Goal: Information Seeking & Learning: Compare options

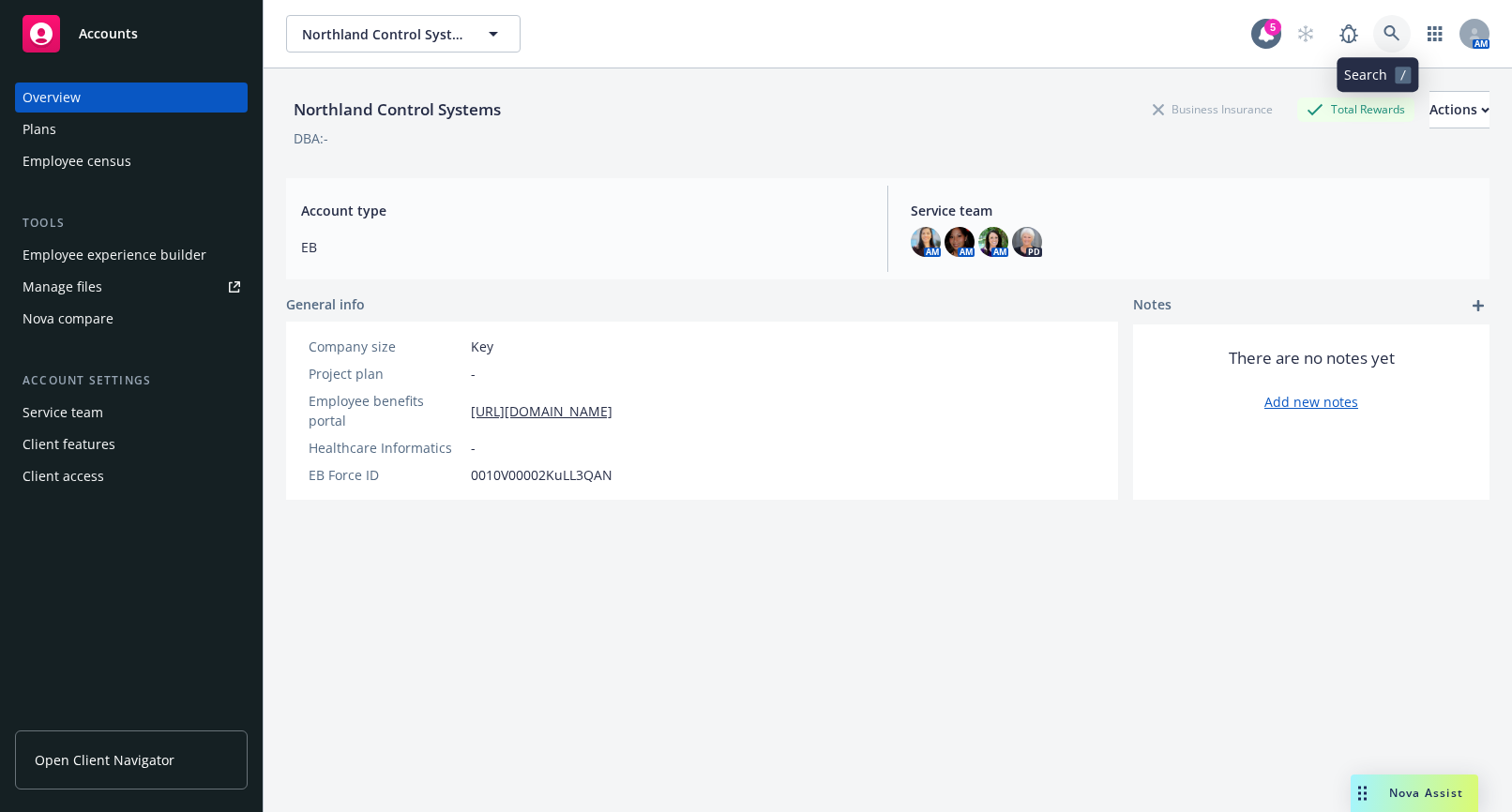
click at [1384, 39] on icon at bounding box center [1392, 33] width 16 height 16
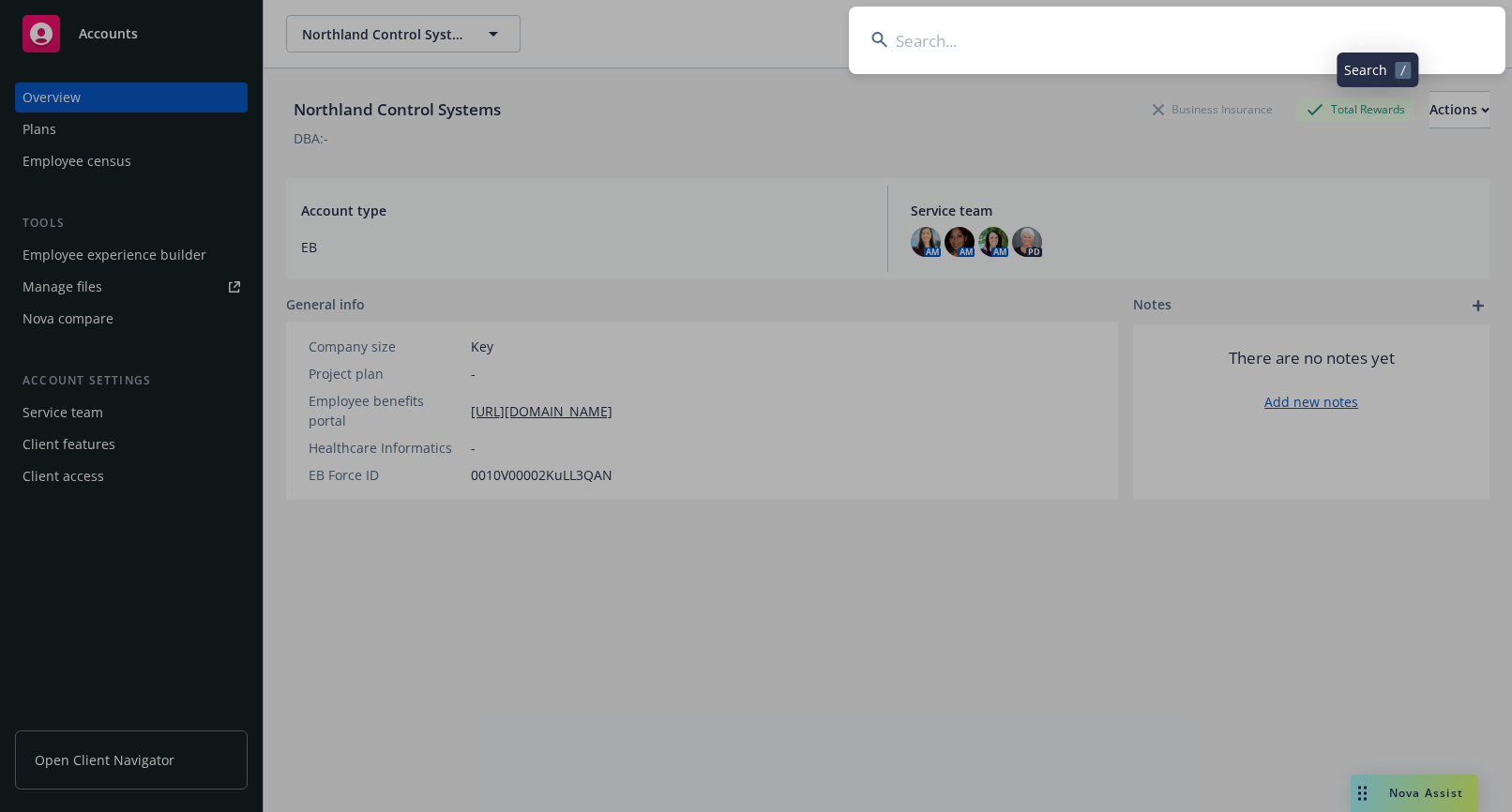
click at [1210, 54] on input at bounding box center [1178, 41] width 657 height 68
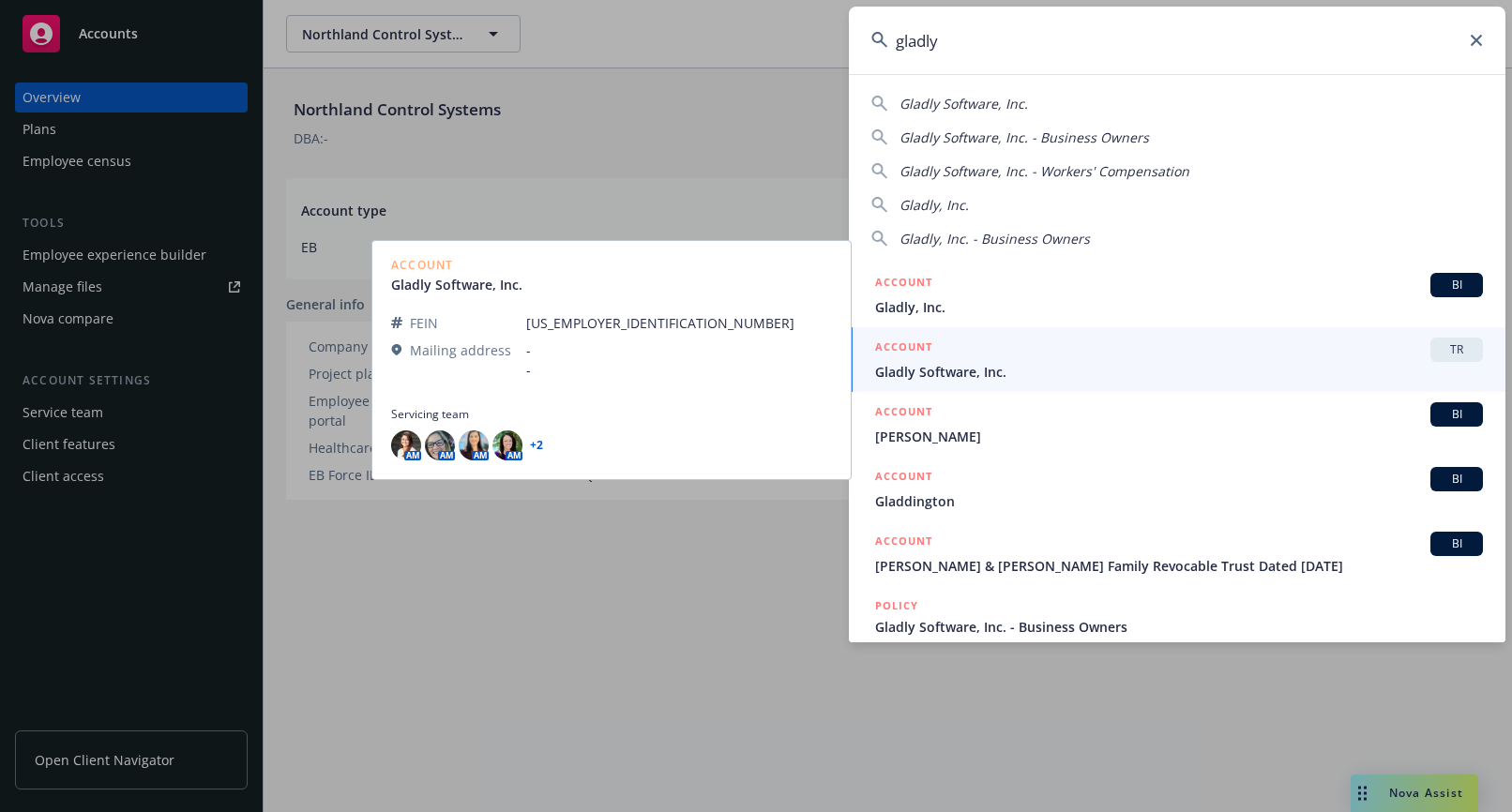
type input "gladly"
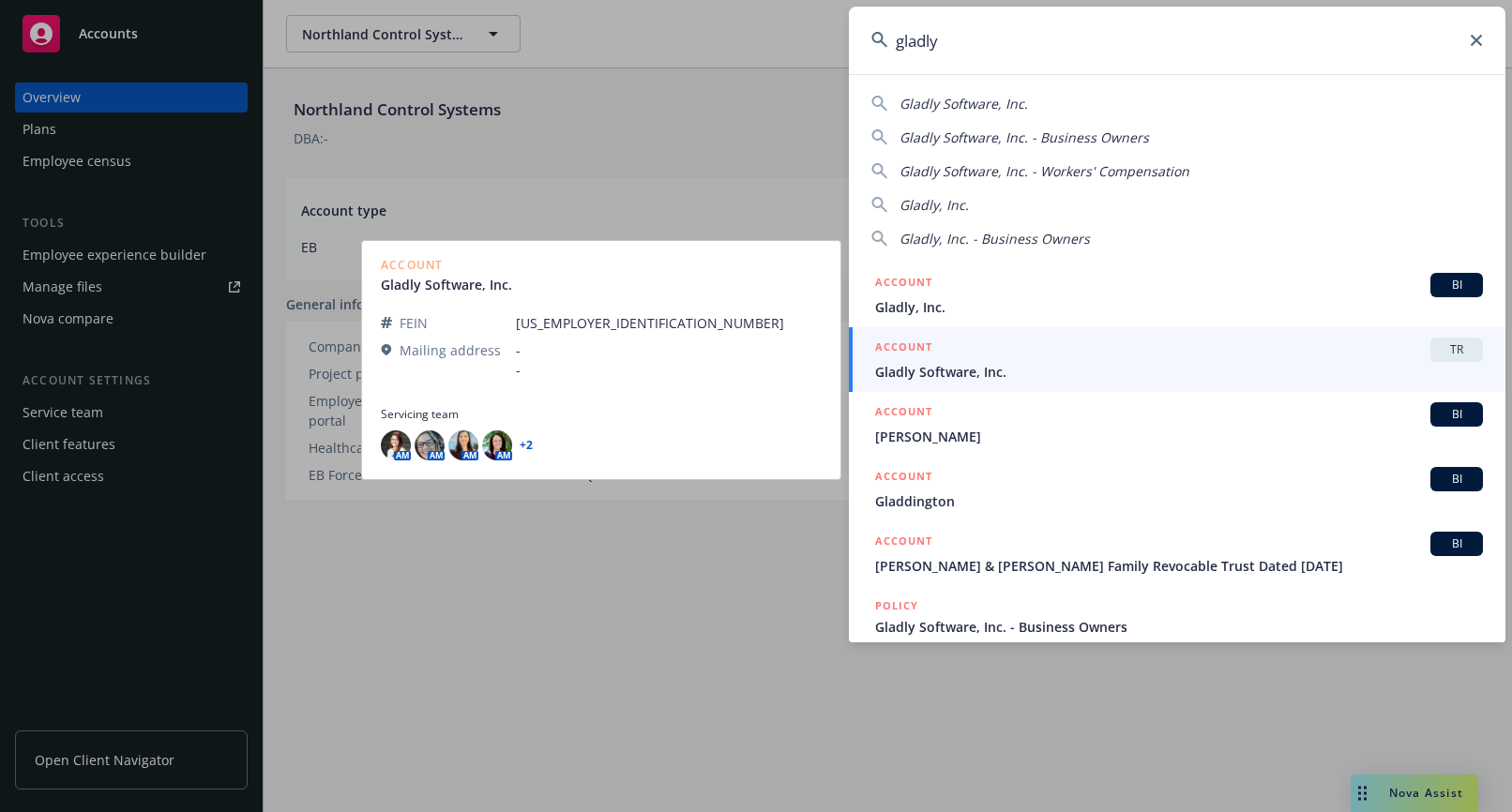
click at [1080, 357] on div "ACCOUNT TR" at bounding box center [1179, 349] width 608 height 24
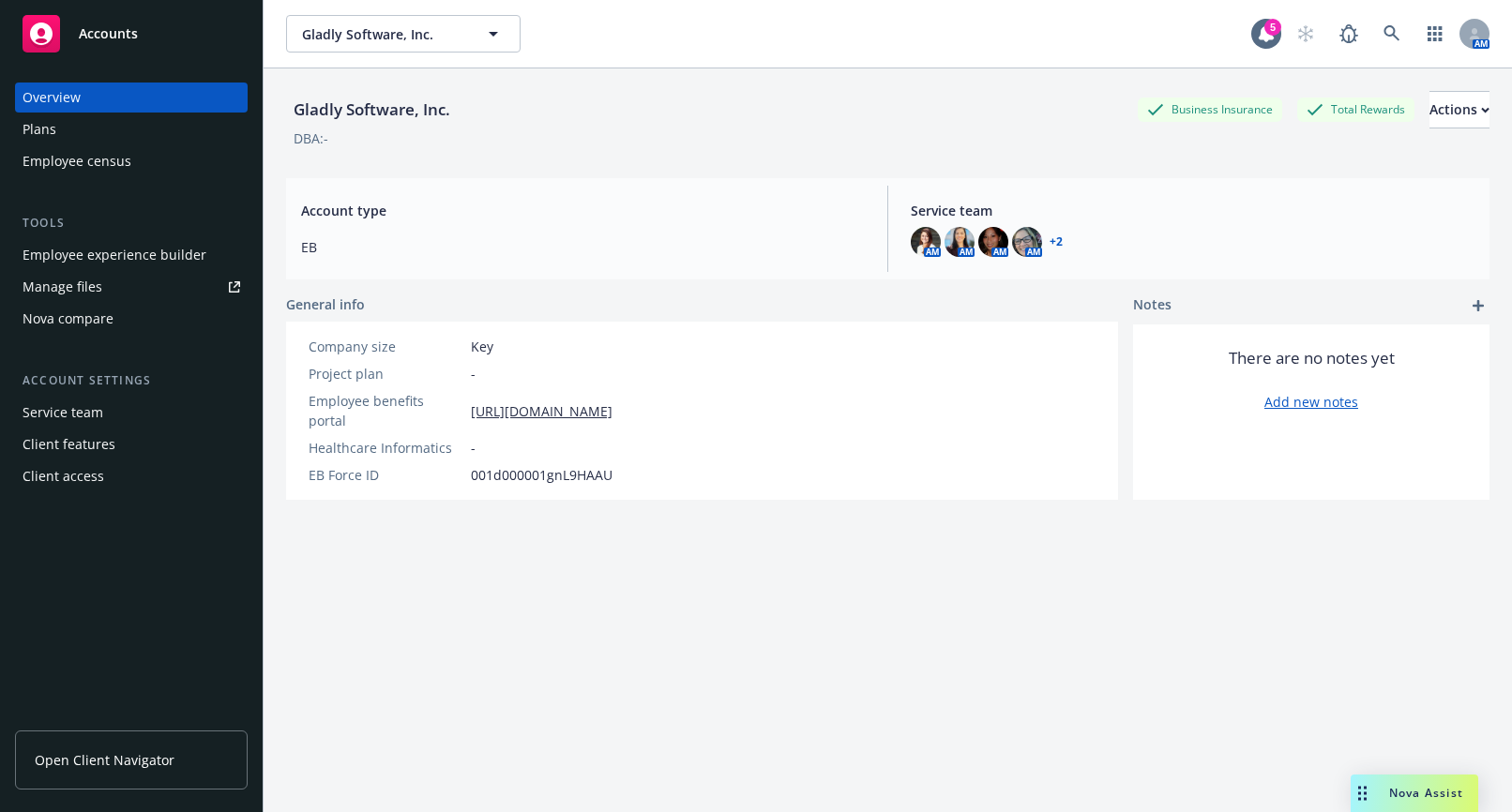
click at [74, 129] on div "Plans" at bounding box center [131, 129] width 218 height 30
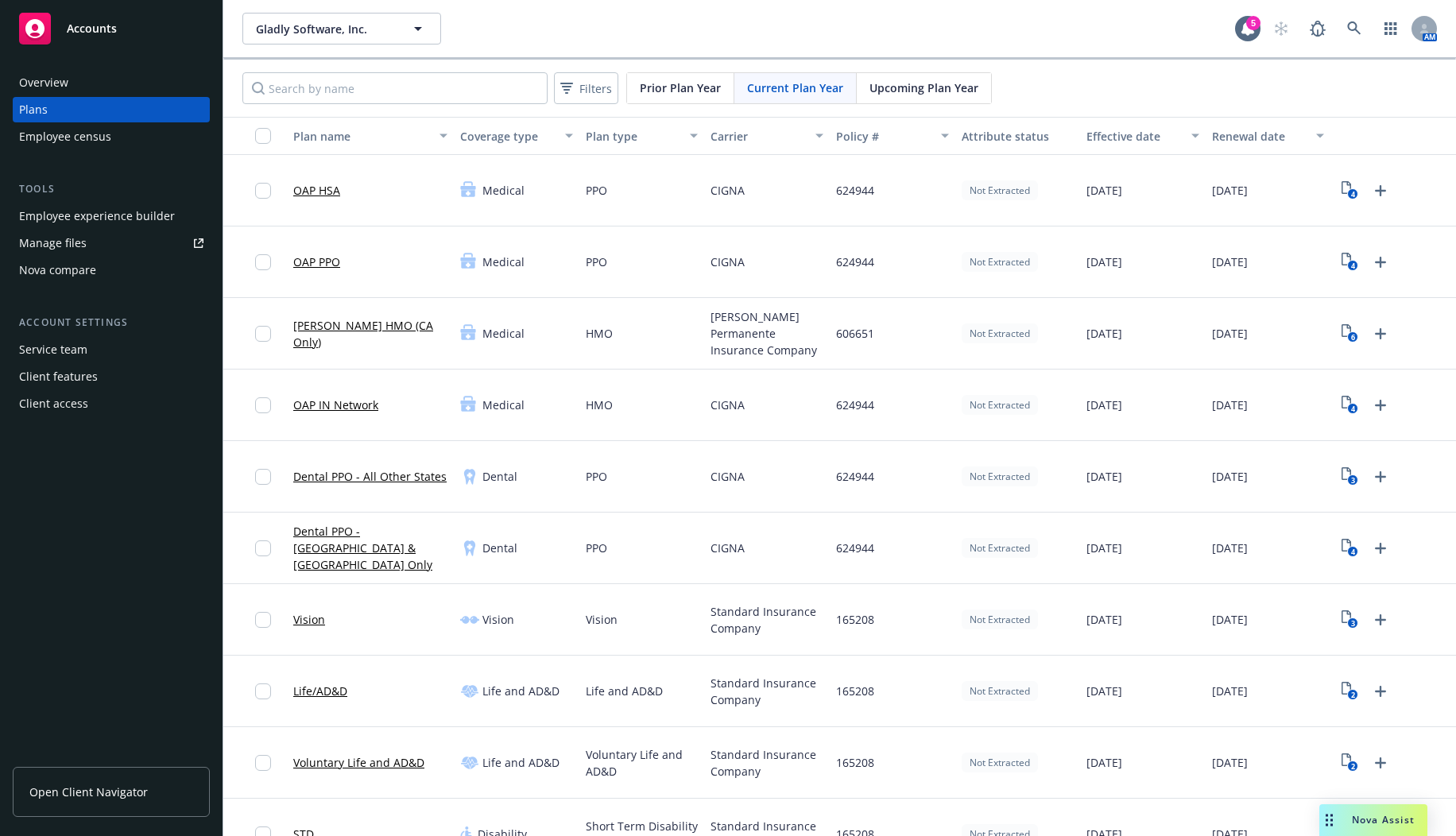
click at [112, 269] on div "Nova compare" at bounding box center [111, 270] width 185 height 25
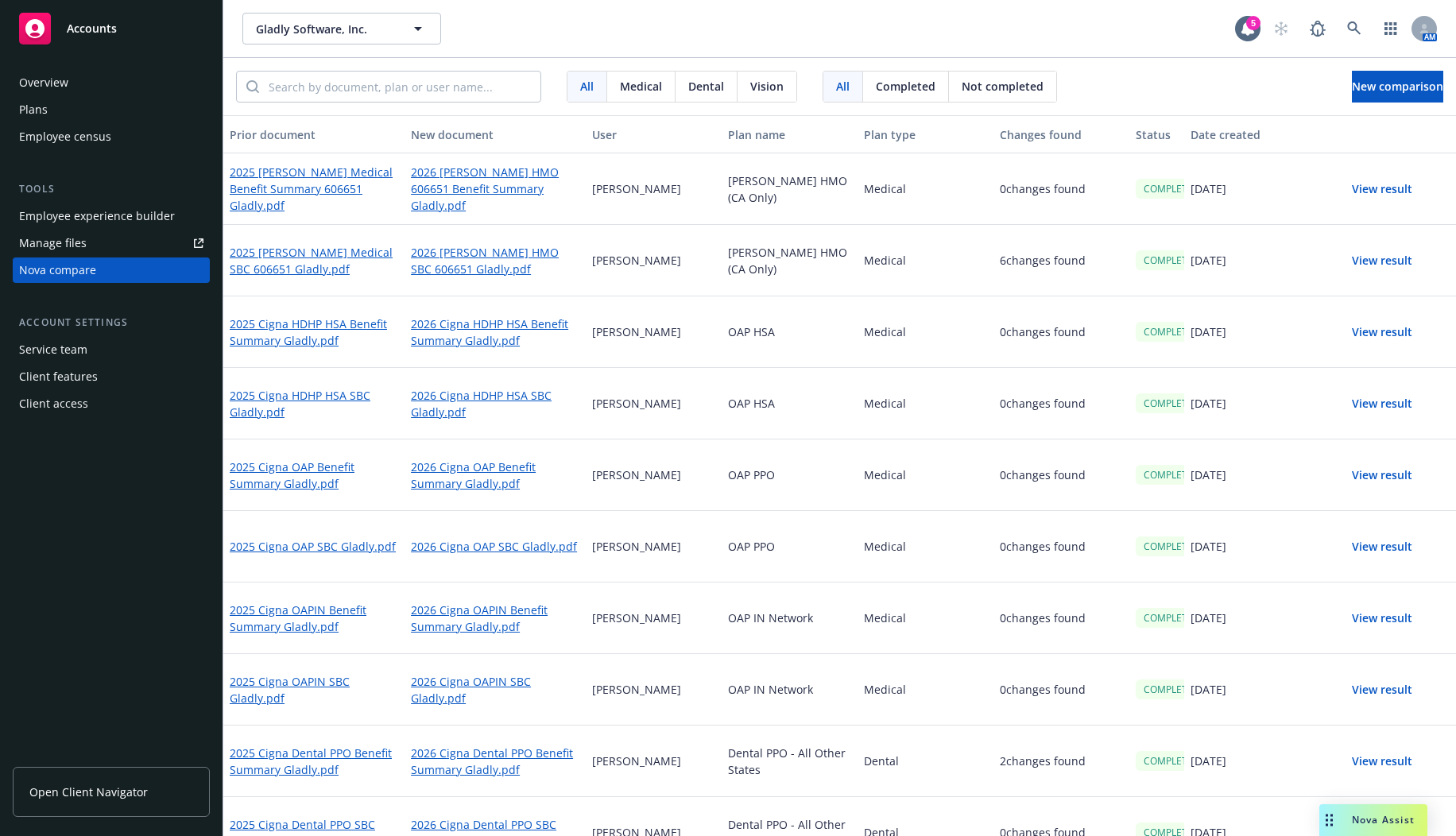
click at [1281, 194] on button "View result" at bounding box center [1383, 189] width 111 height 32
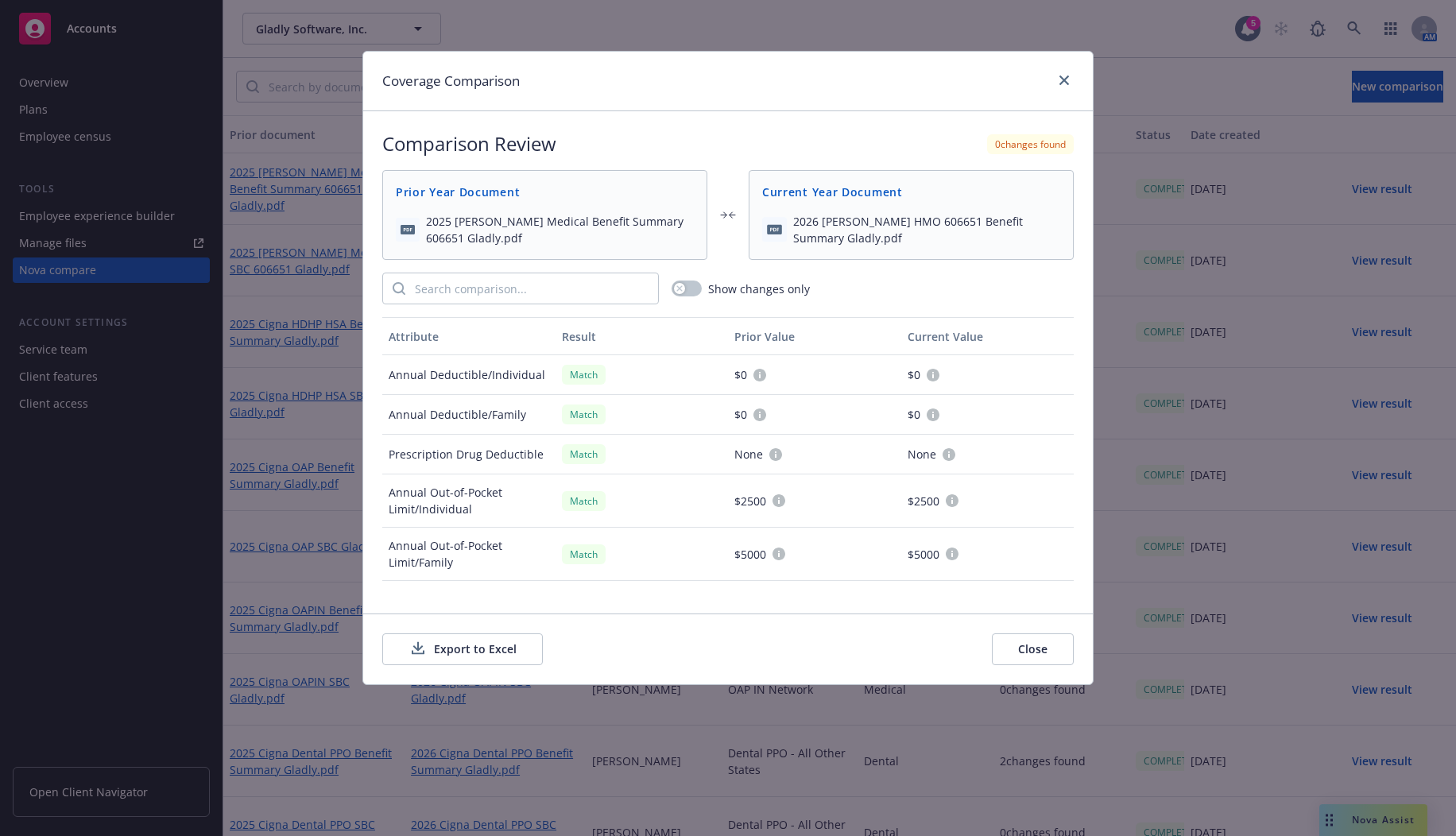
click at [479, 642] on button "Export to Excel" at bounding box center [462, 650] width 160 height 32
click at [1064, 80] on icon "close" at bounding box center [1064, 80] width 9 height 9
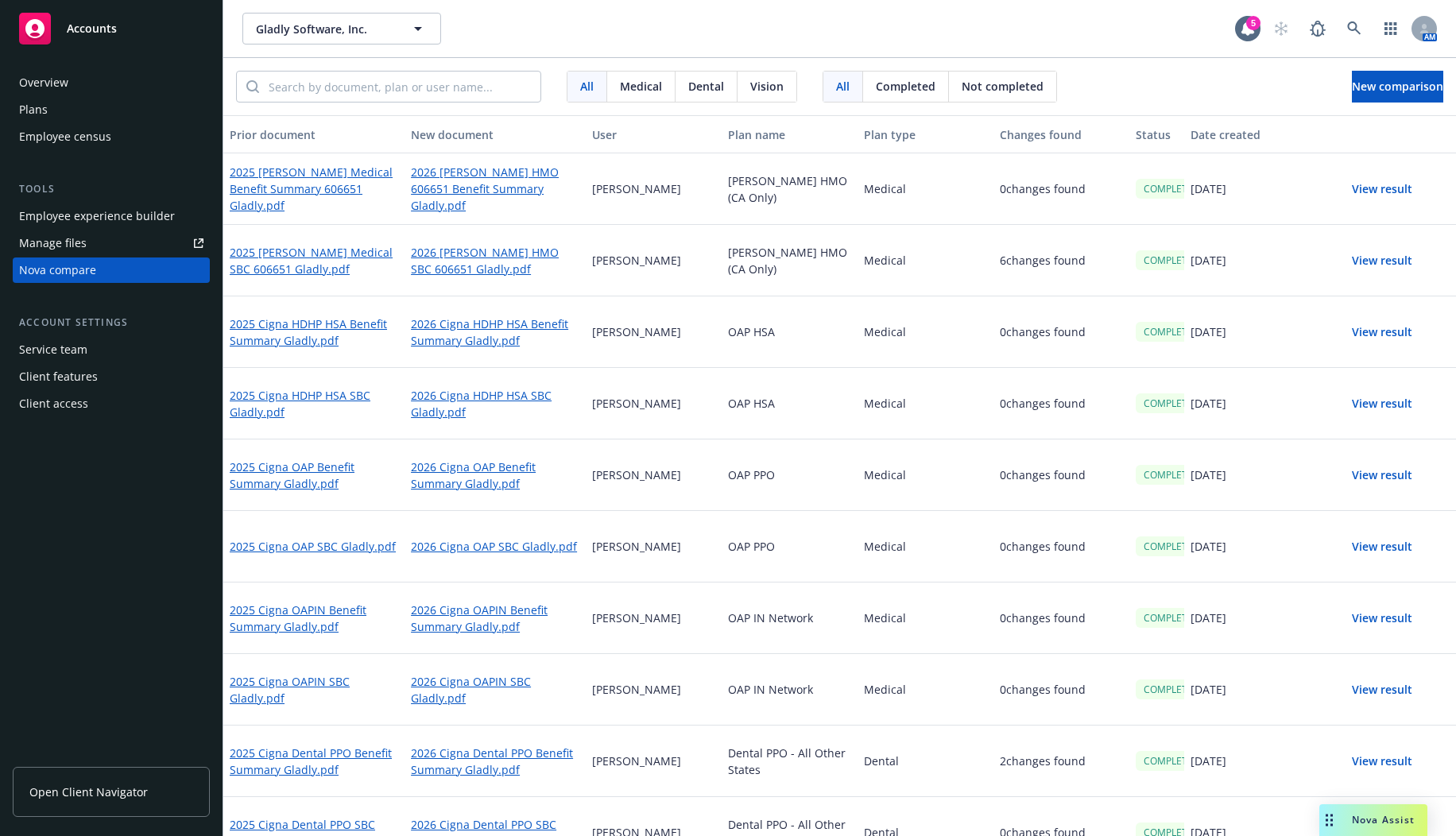
click at [1064, 80] on div "All Medical Dental Vision All Completed Not completed New comparison" at bounding box center [839, 87] width 1232 height 57
click at [1281, 256] on button "View result" at bounding box center [1383, 261] width 111 height 32
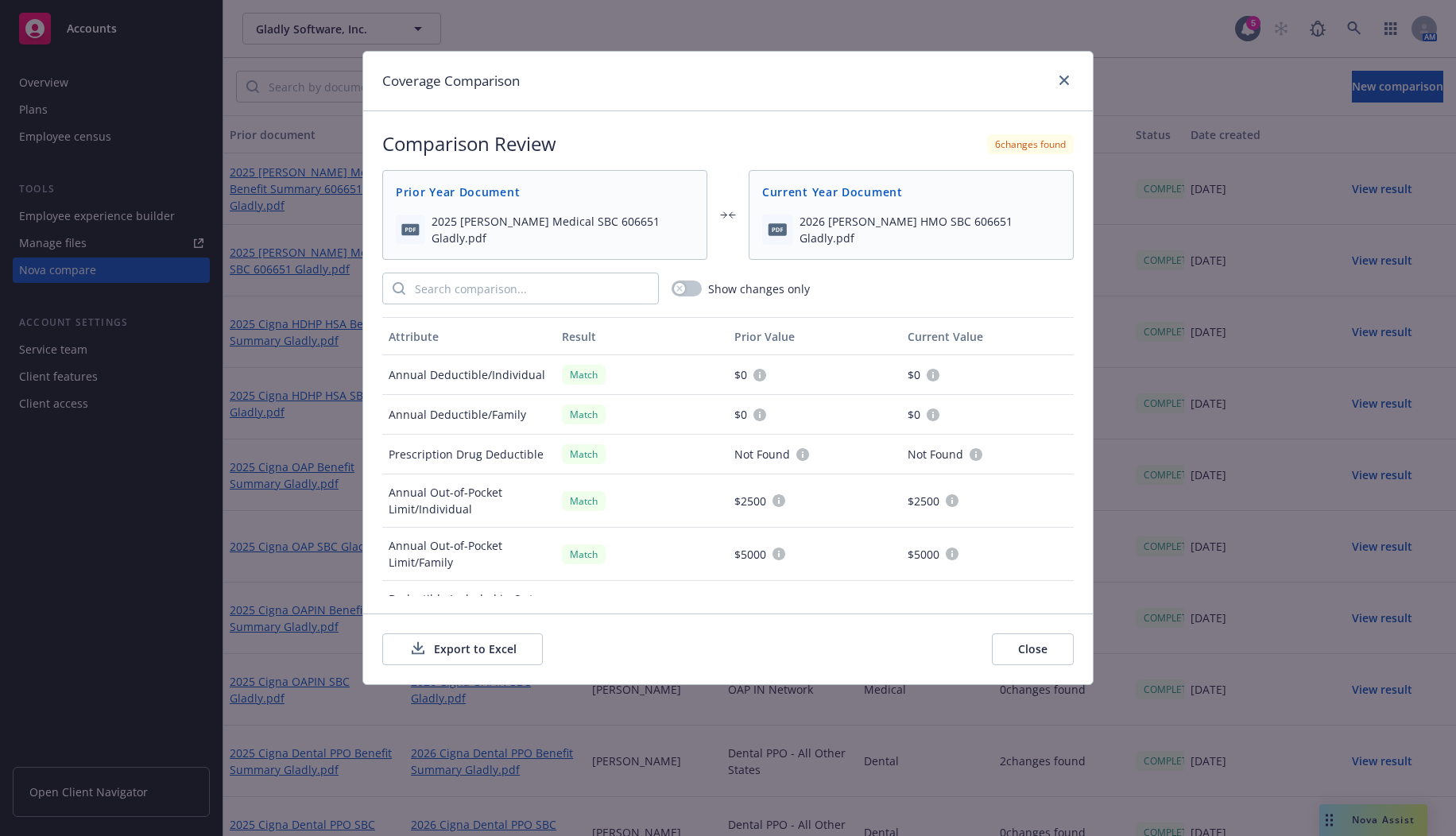
click at [445, 649] on button "Export to Excel" at bounding box center [462, 650] width 160 height 32
click at [1066, 84] on icon "close" at bounding box center [1064, 80] width 9 height 9
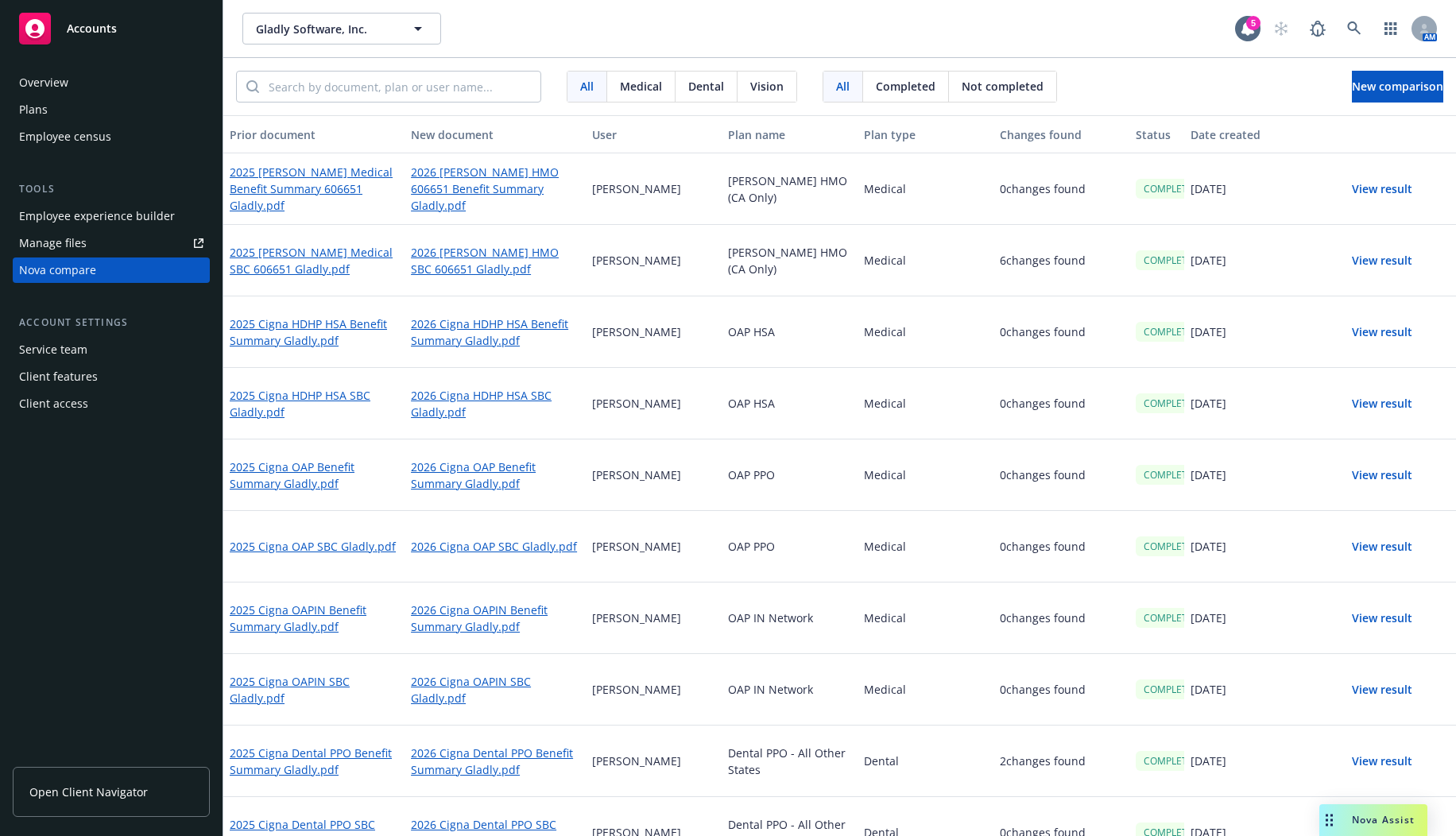
click at [1281, 327] on button "View result" at bounding box center [1383, 332] width 111 height 32
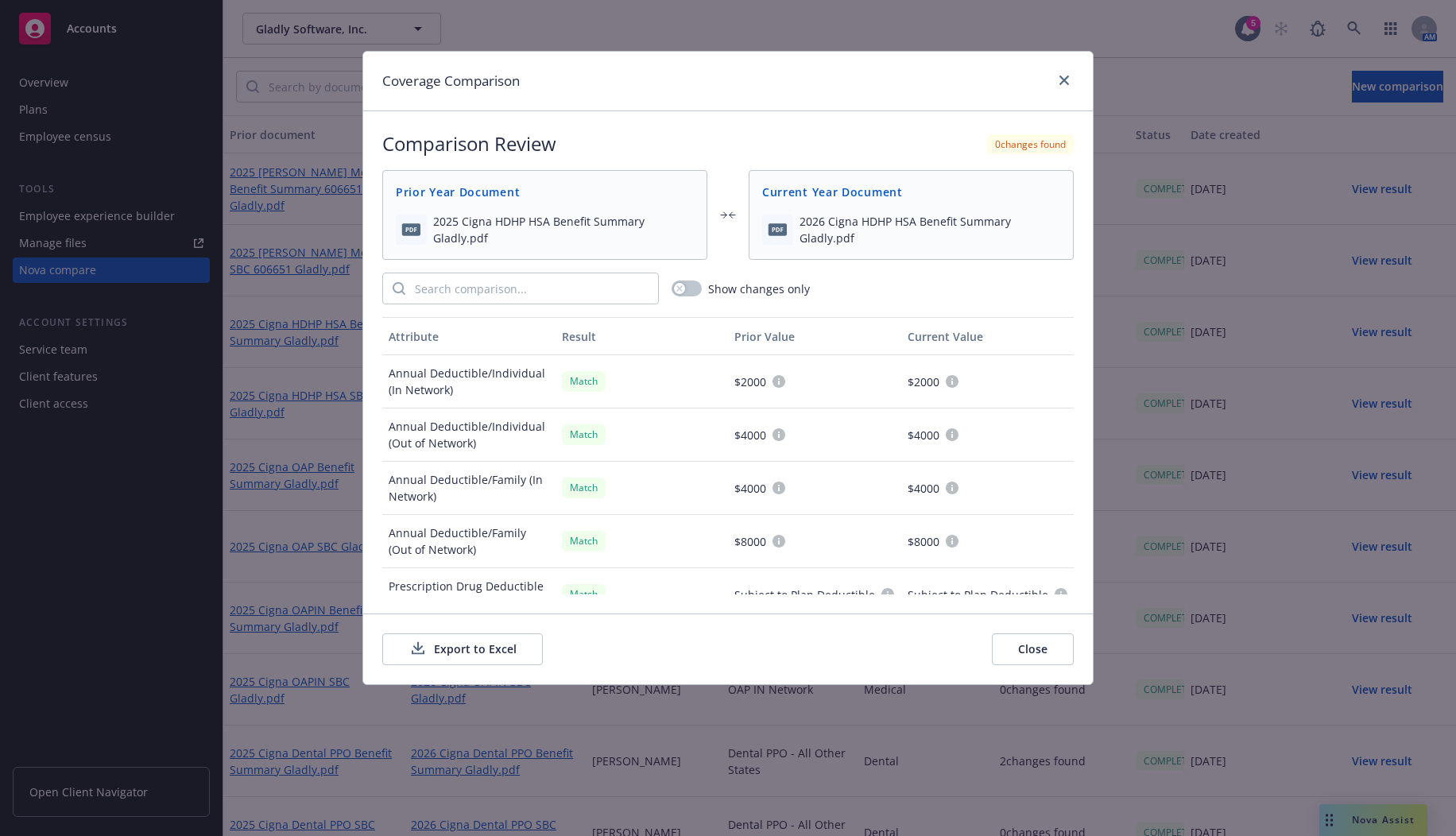
click at [455, 650] on button "Export to Excel" at bounding box center [462, 650] width 160 height 32
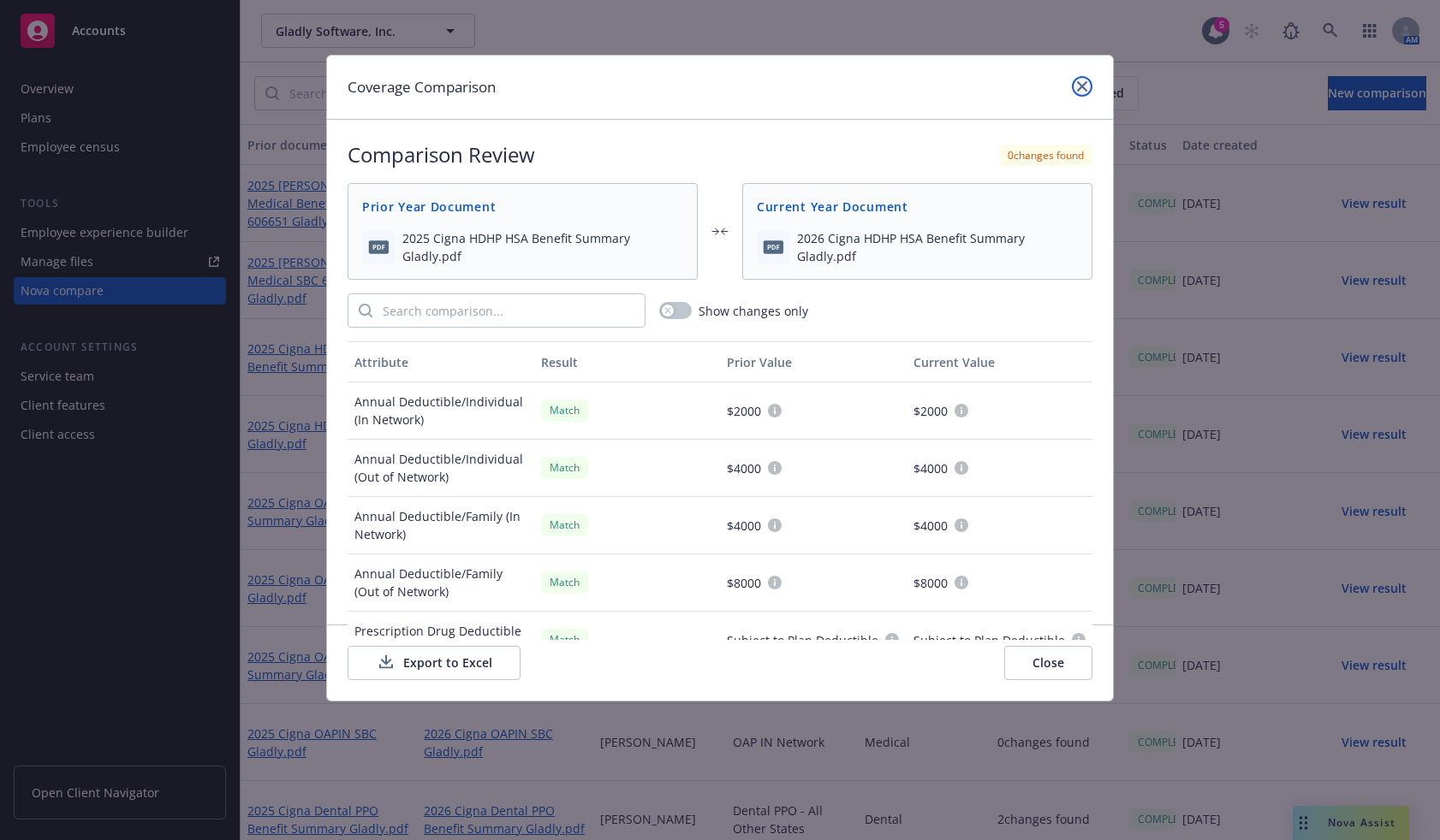
click at [1083, 83] on icon "close" at bounding box center [1081, 86] width 10 height 10
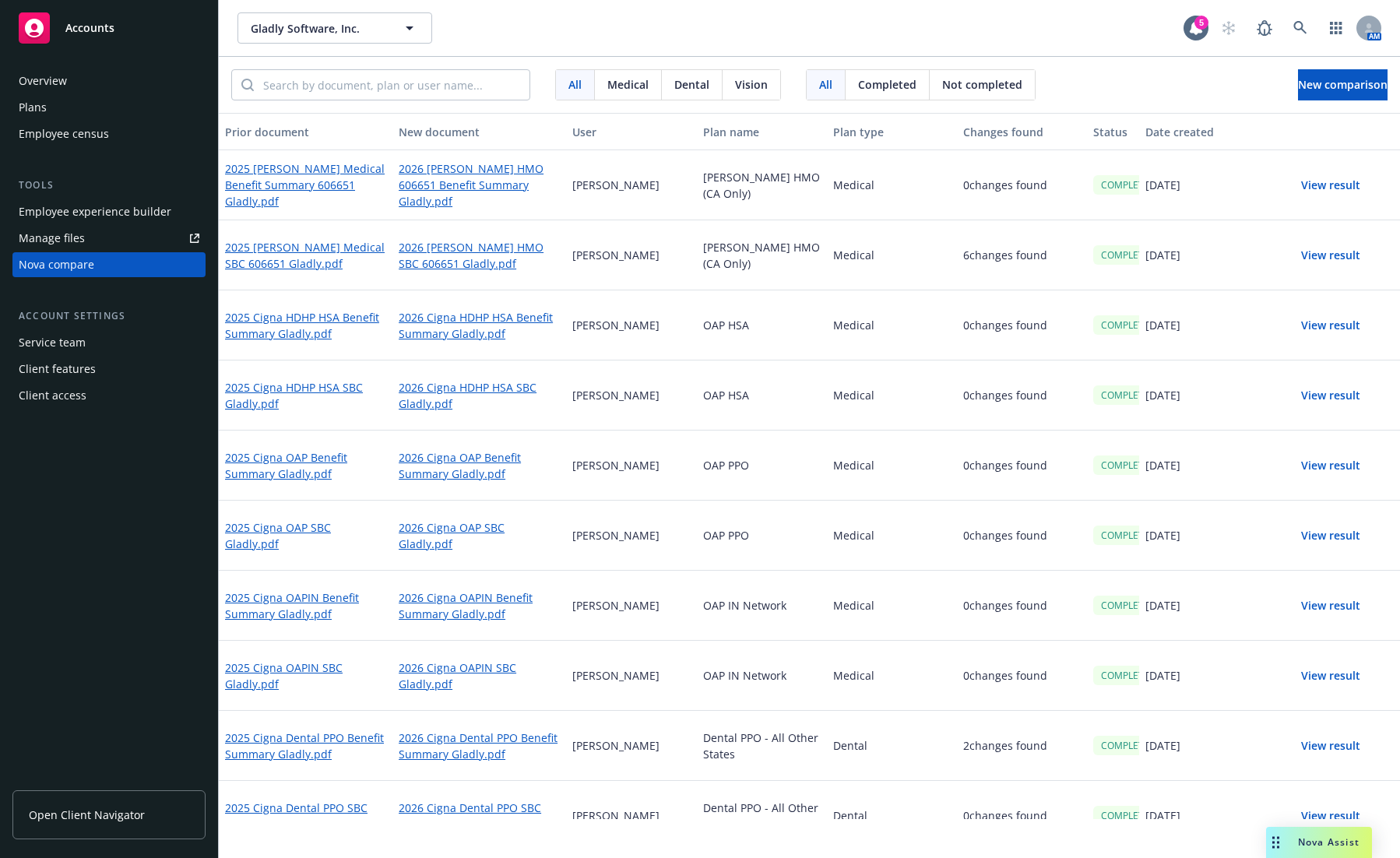
click at [1255, 394] on button "View result" at bounding box center [1331, 396] width 109 height 31
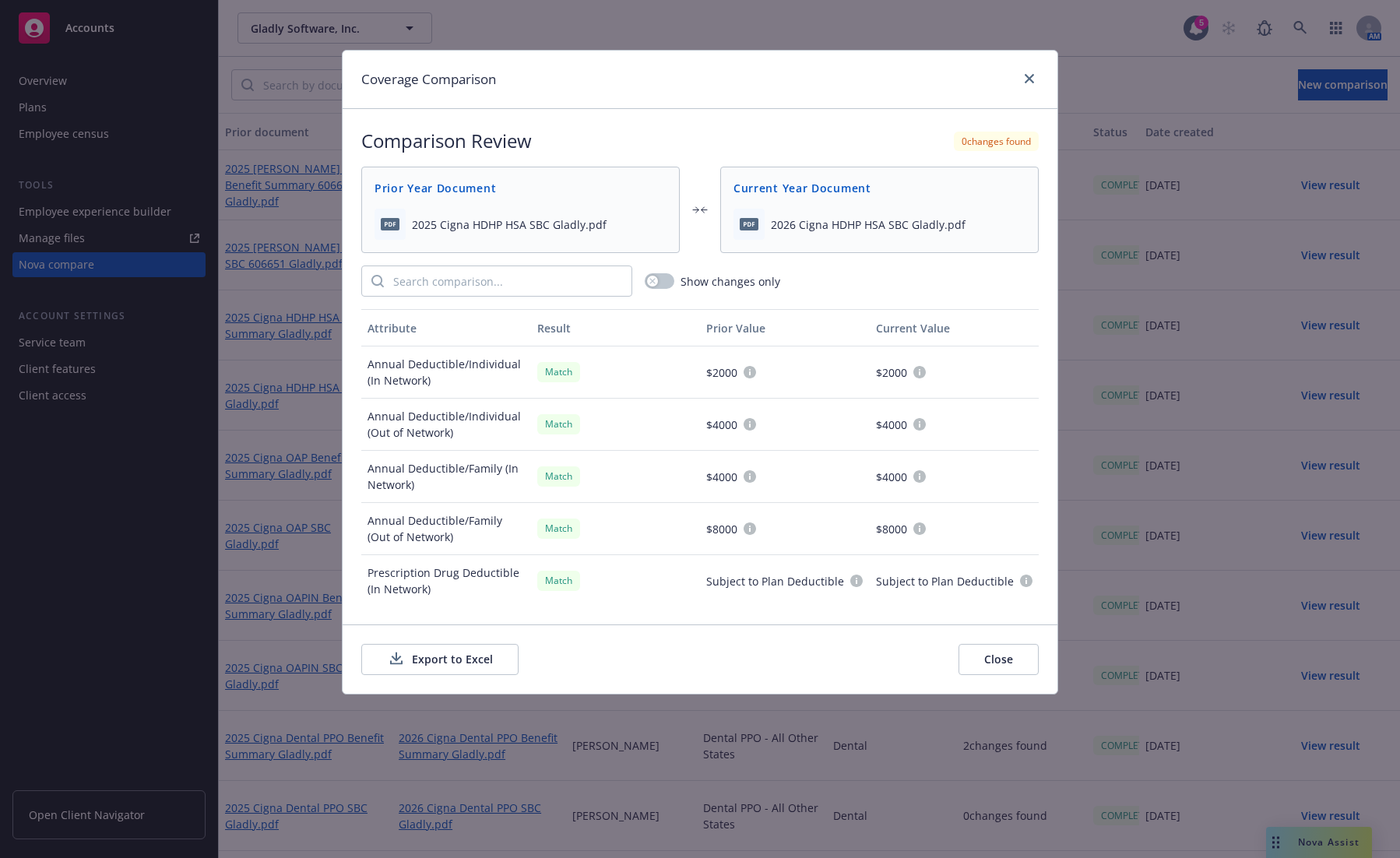
click at [452, 656] on button "Export to Excel" at bounding box center [440, 660] width 157 height 31
click at [975, 87] on div "Coverage Comparison" at bounding box center [700, 79] width 715 height 59
click at [1035, 77] on link "close" at bounding box center [1029, 79] width 19 height 19
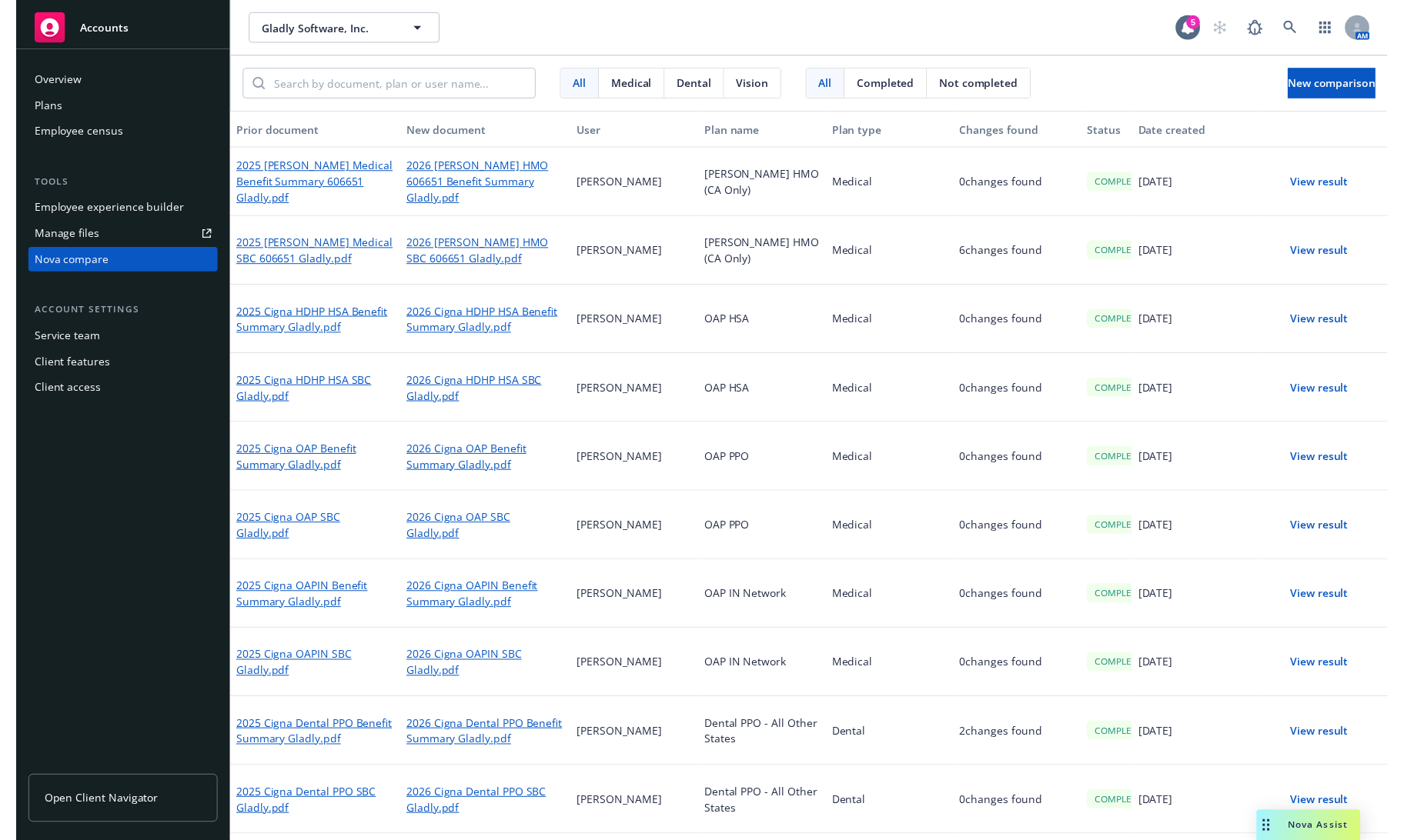
scroll to position [62, 0]
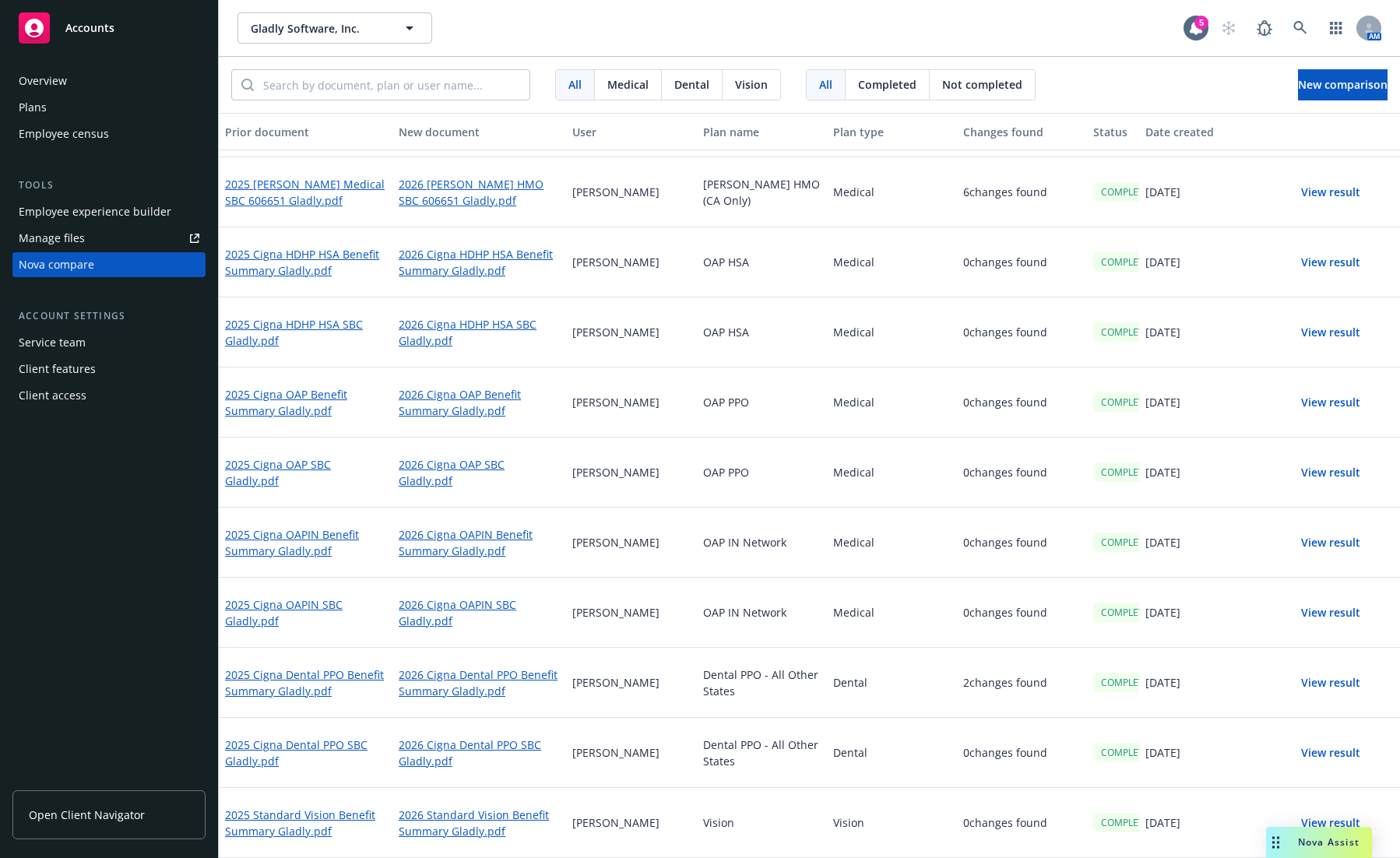
click at [1255, 401] on button "View result" at bounding box center [1331, 403] width 109 height 31
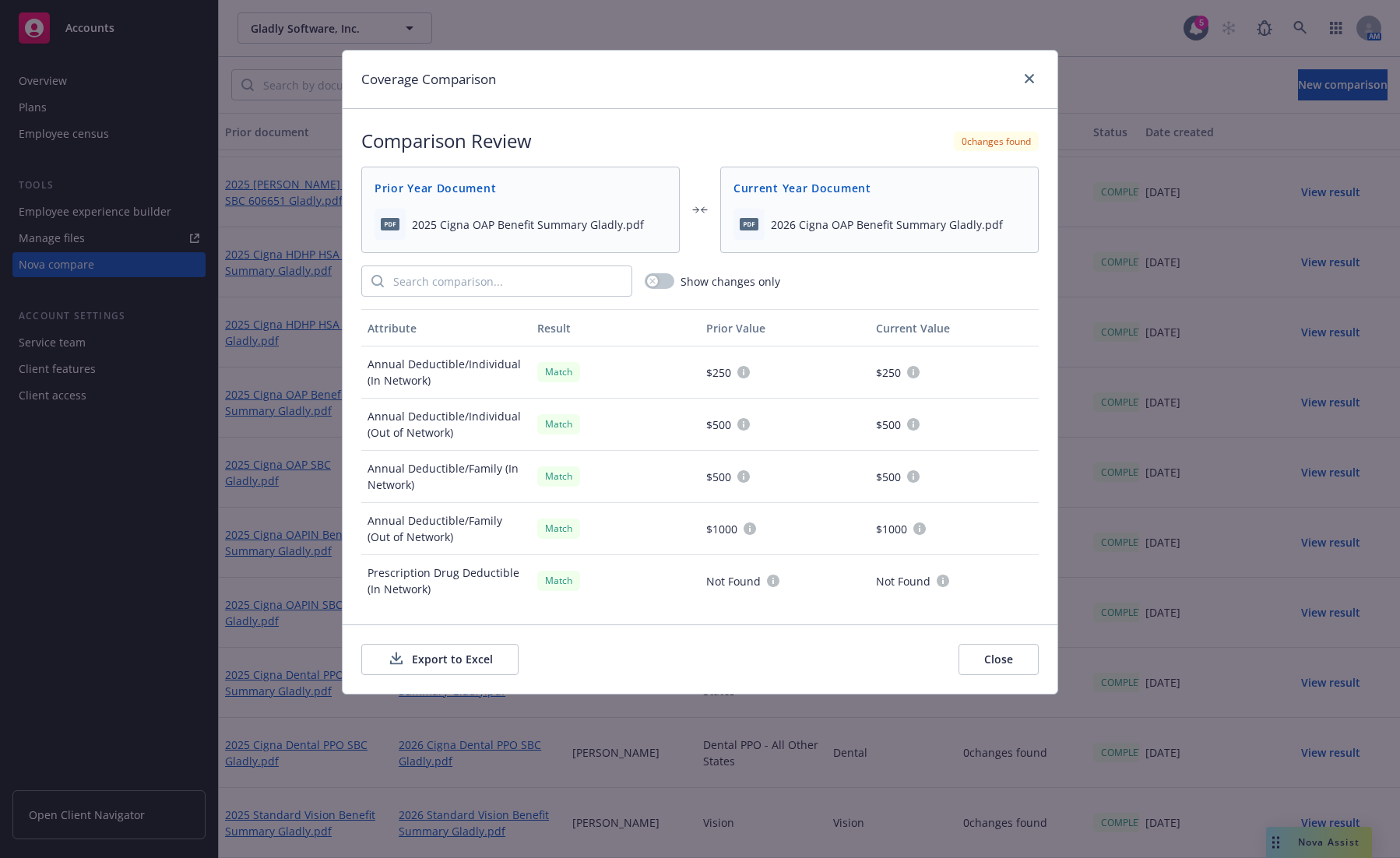
click at [442, 661] on button "Export to Excel" at bounding box center [440, 660] width 157 height 31
click at [1031, 79] on icon "close" at bounding box center [1029, 79] width 9 height 9
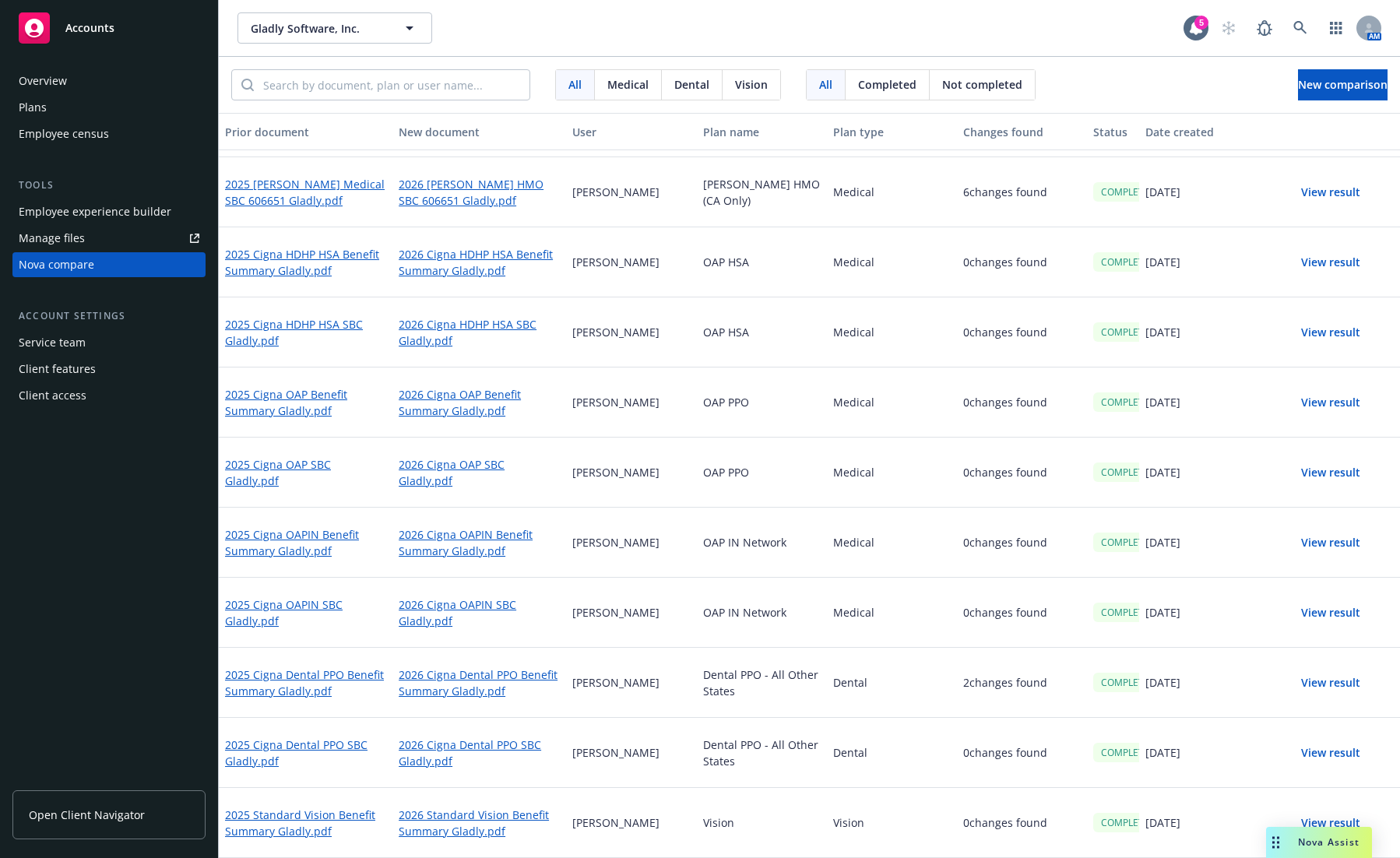
click at [1255, 467] on button "View result" at bounding box center [1331, 473] width 109 height 31
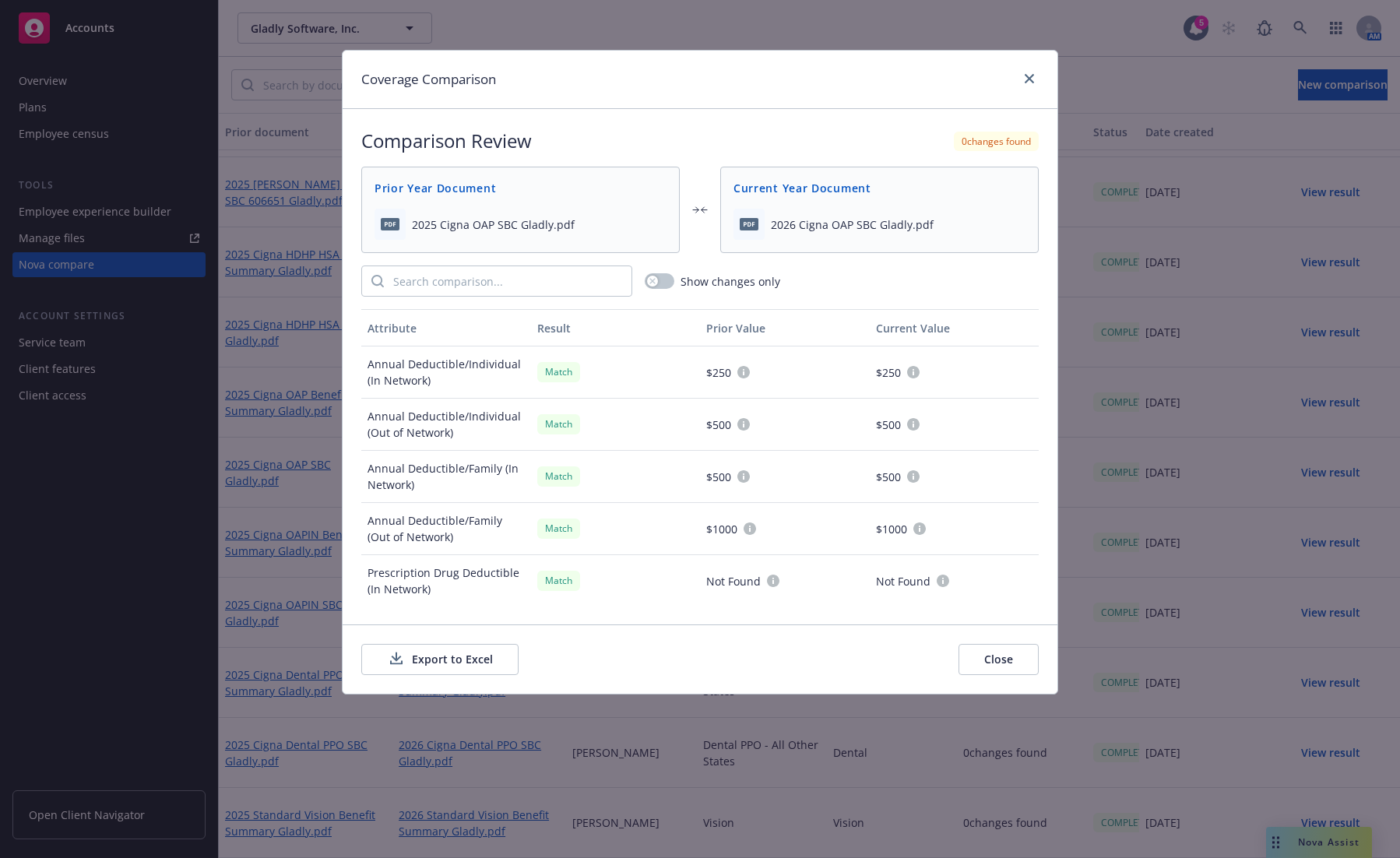
click at [476, 661] on button "Export to Excel" at bounding box center [440, 660] width 157 height 31
click at [1025, 86] on link "close" at bounding box center [1029, 79] width 19 height 19
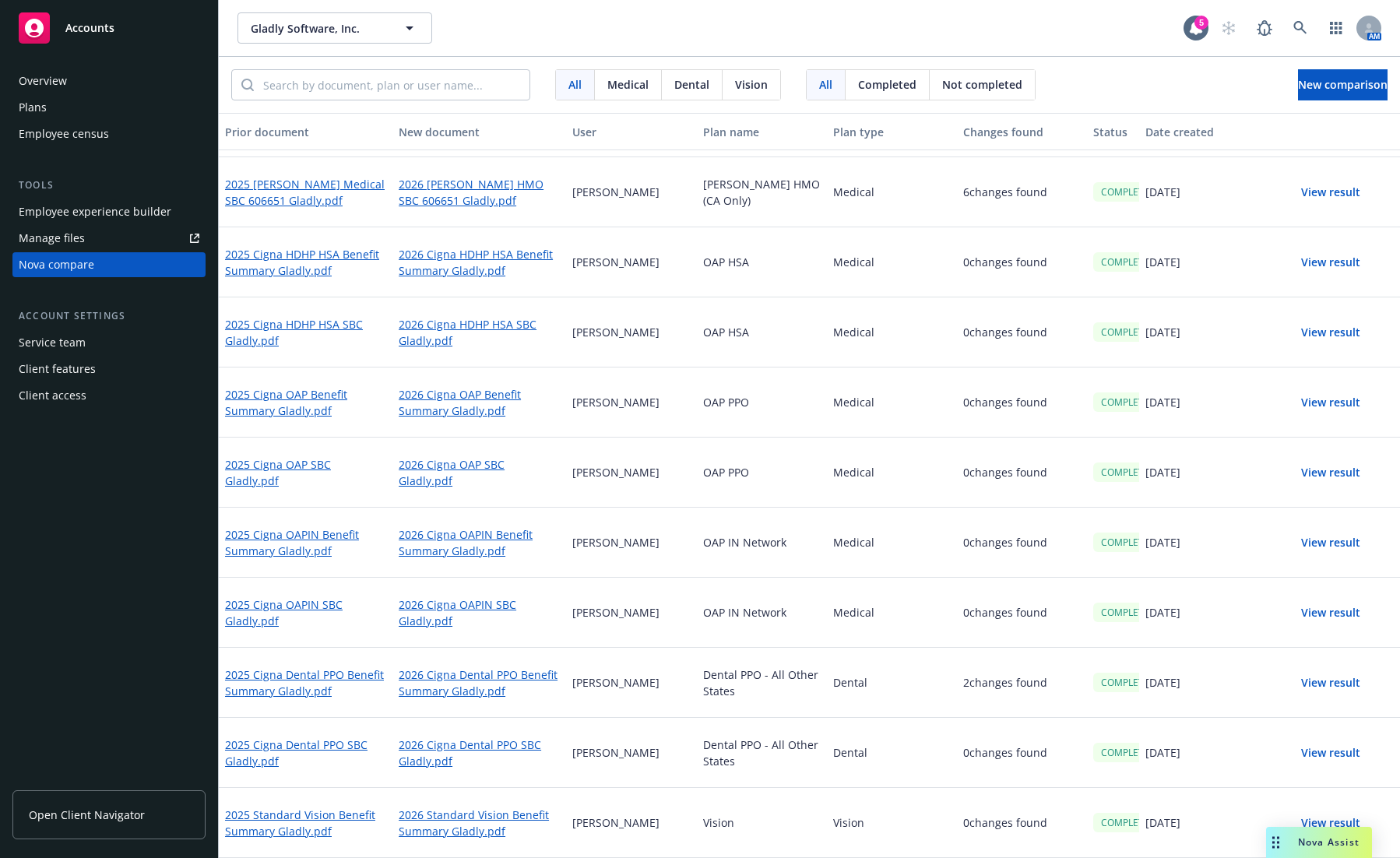
click at [1255, 541] on button "View result" at bounding box center [1331, 543] width 109 height 31
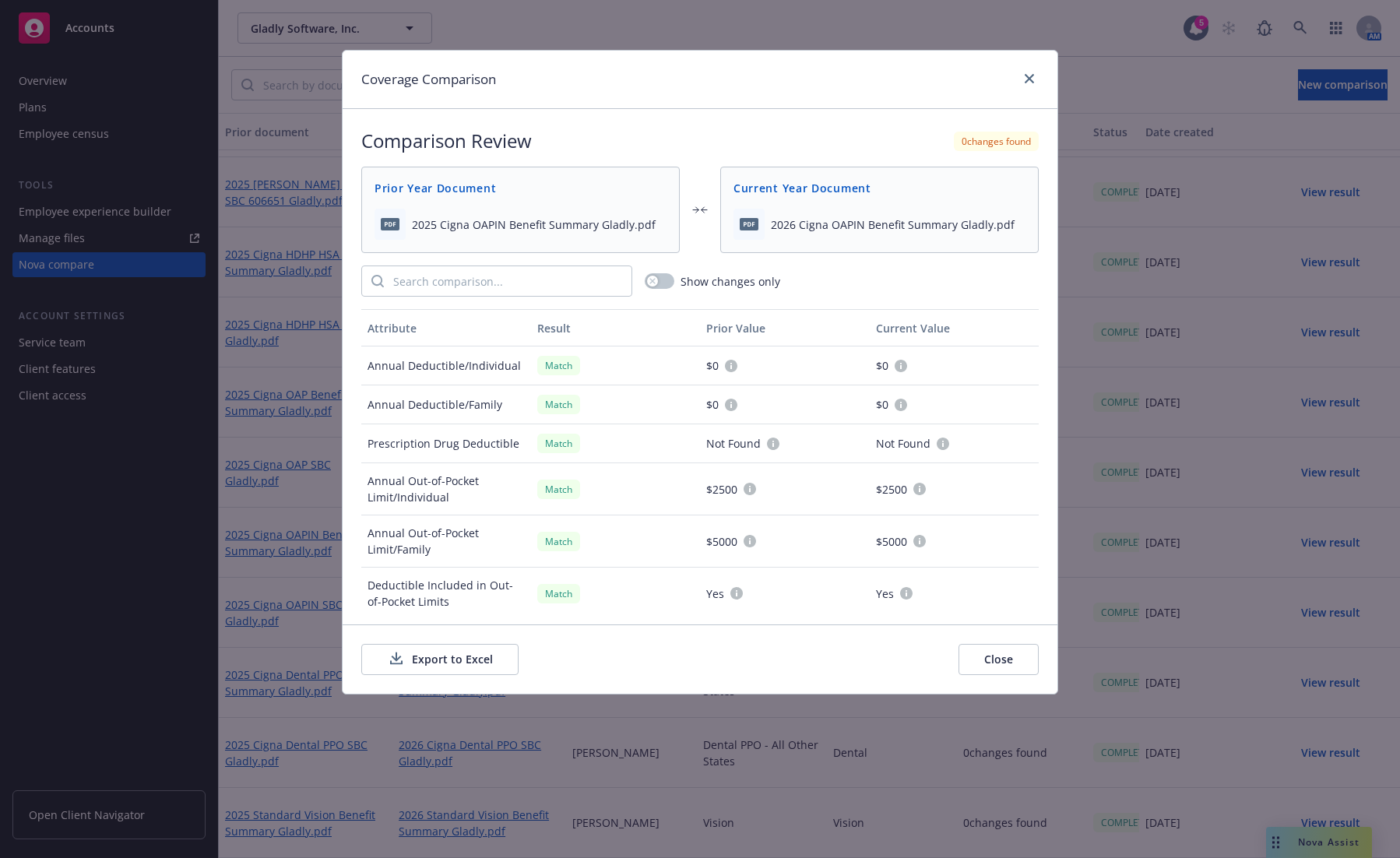
click at [446, 655] on button "Export to Excel" at bounding box center [440, 660] width 157 height 31
click at [866, 97] on div "Coverage Comparison" at bounding box center [700, 79] width 715 height 59
click at [1026, 74] on icon "close" at bounding box center [1029, 79] width 9 height 9
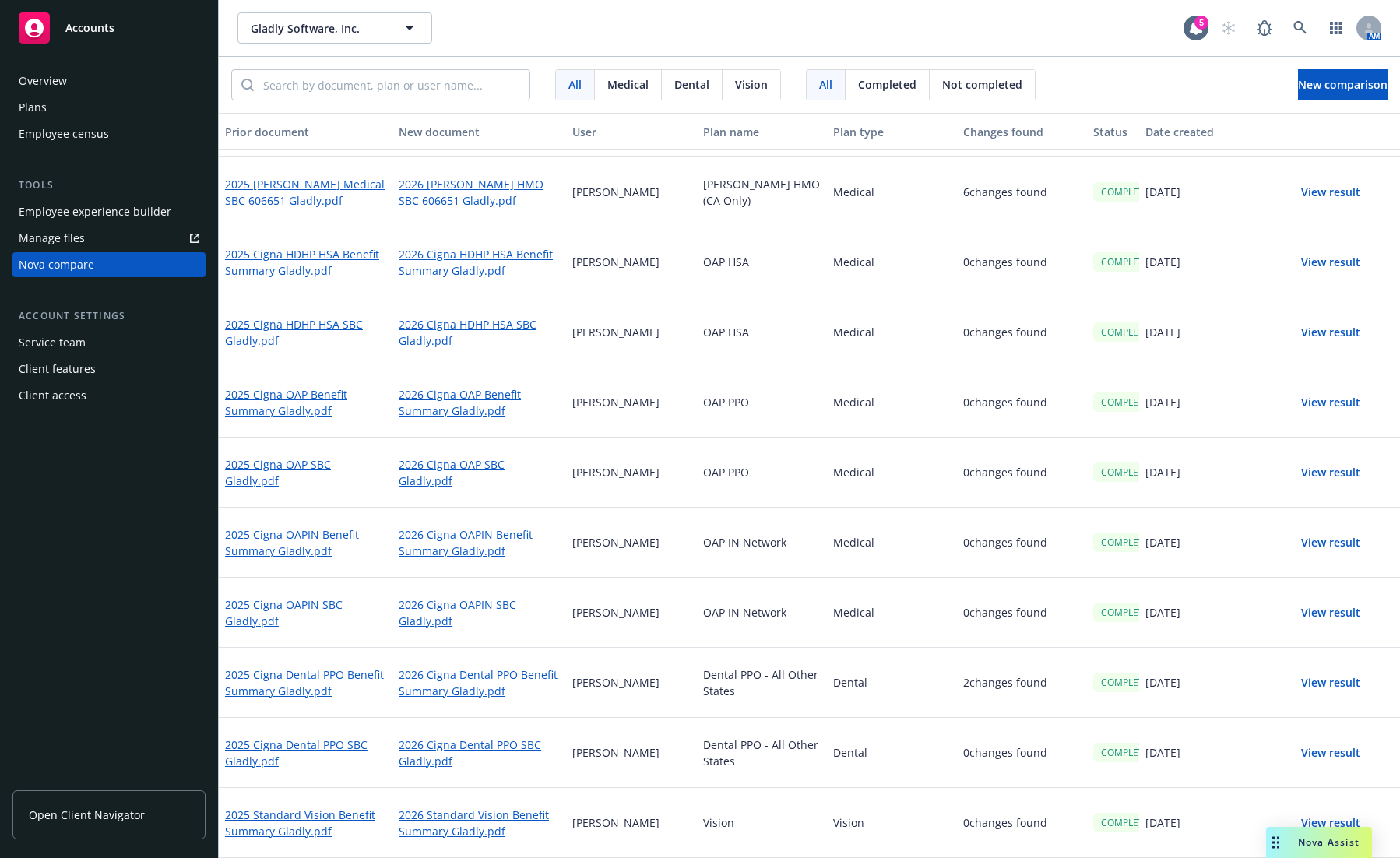
click at [1255, 610] on button "View result" at bounding box center [1331, 613] width 109 height 31
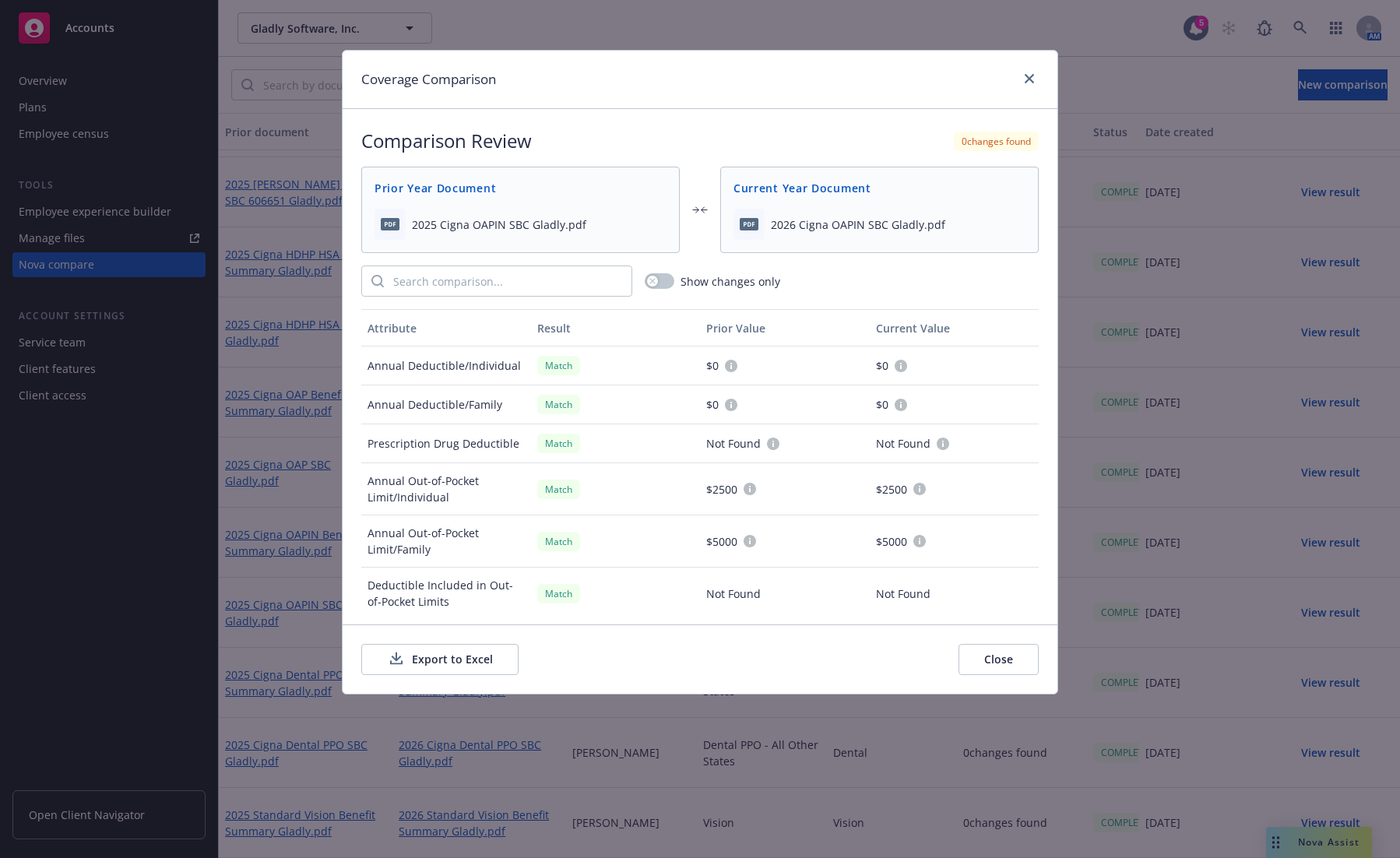
click at [443, 659] on button "Export to Excel" at bounding box center [440, 660] width 157 height 31
click at [1024, 81] on link "close" at bounding box center [1029, 79] width 19 height 19
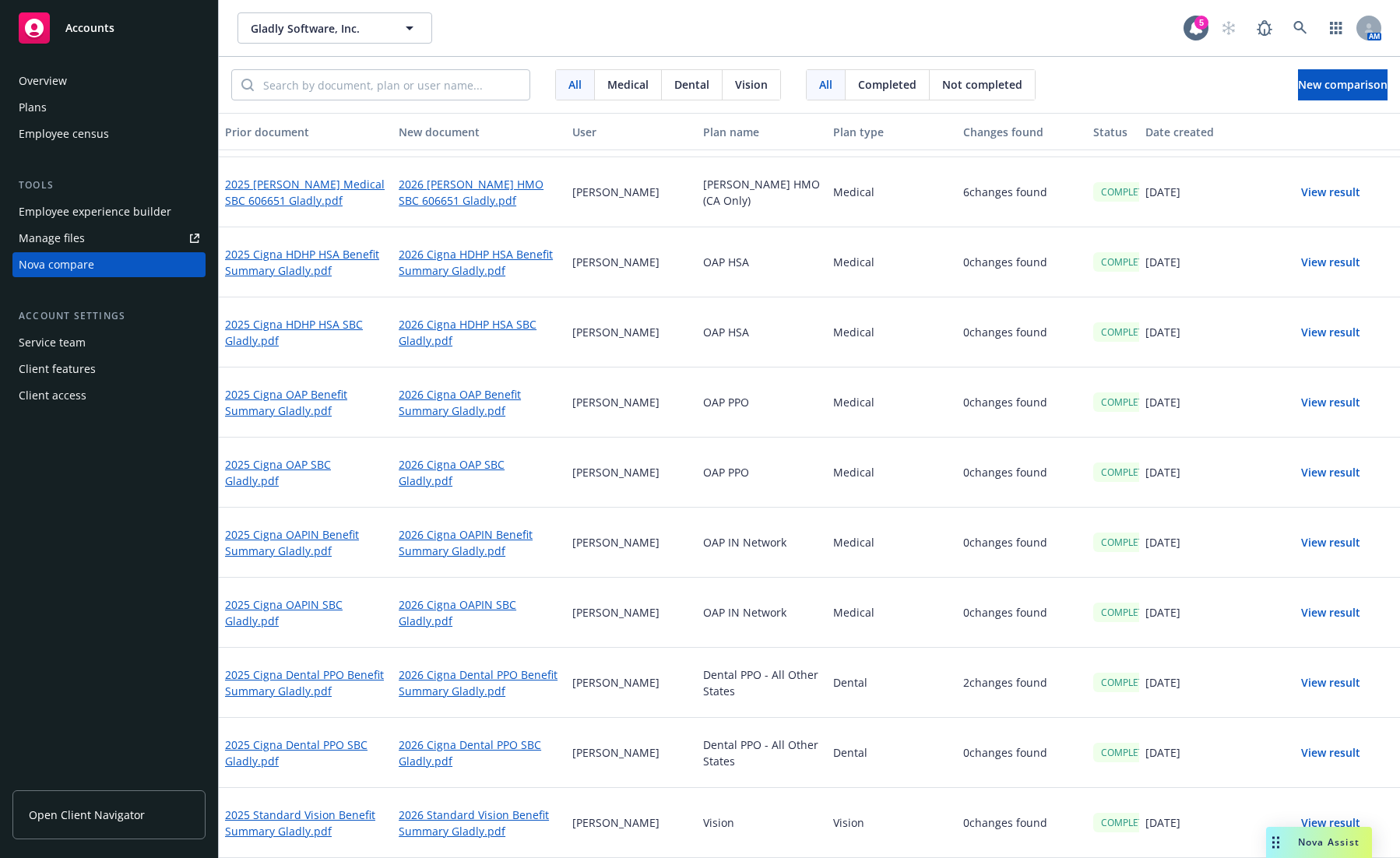
click at [1255, 674] on button "View result" at bounding box center [1331, 684] width 109 height 31
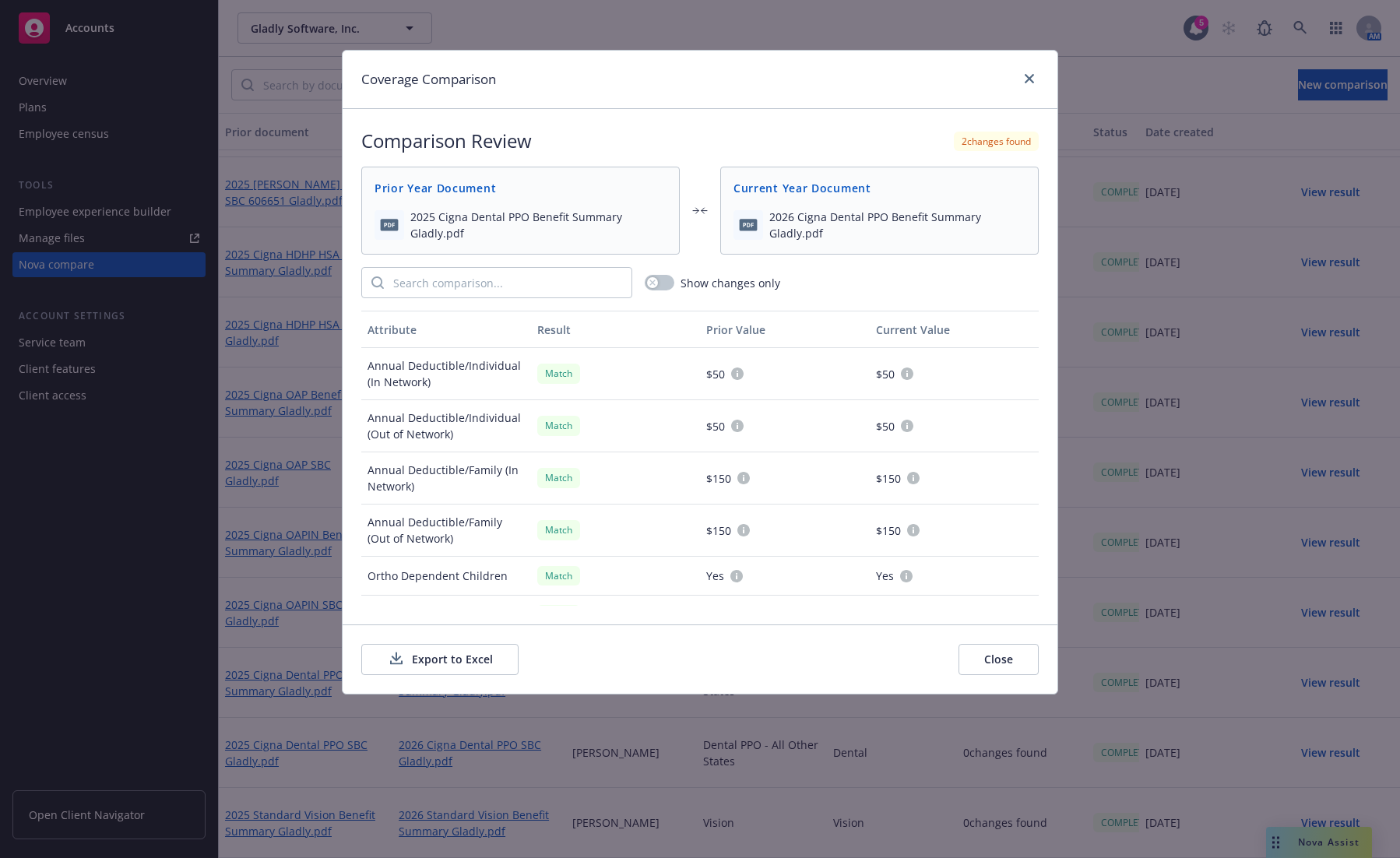
click at [459, 658] on button "Export to Excel" at bounding box center [440, 660] width 157 height 31
click at [1025, 78] on icon "close" at bounding box center [1029, 79] width 9 height 9
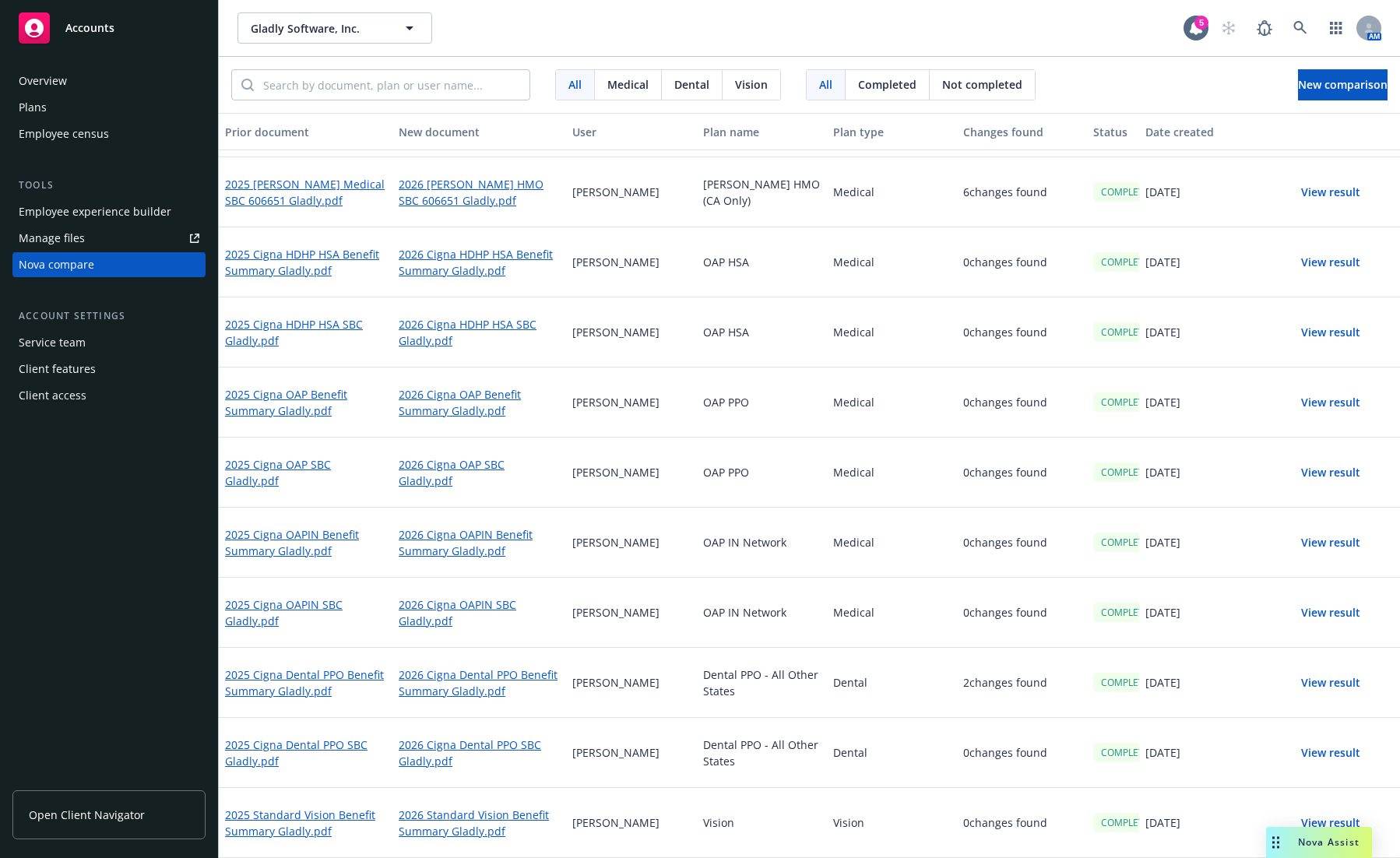
click at [1255, 674] on button "View result" at bounding box center [1331, 753] width 109 height 31
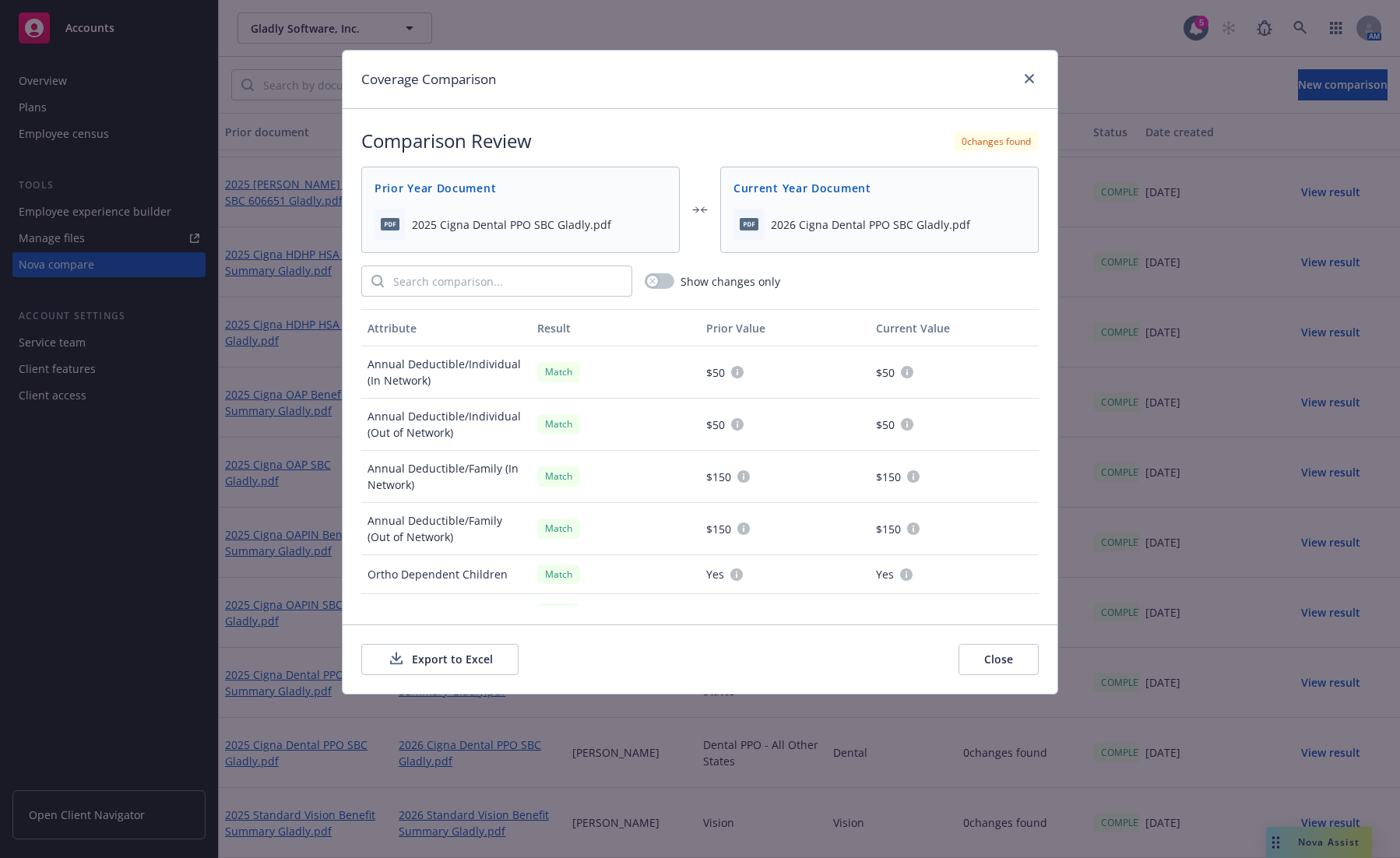
click at [457, 656] on button "Export to Excel" at bounding box center [440, 660] width 157 height 31
click at [1024, 82] on link "close" at bounding box center [1029, 79] width 19 height 19
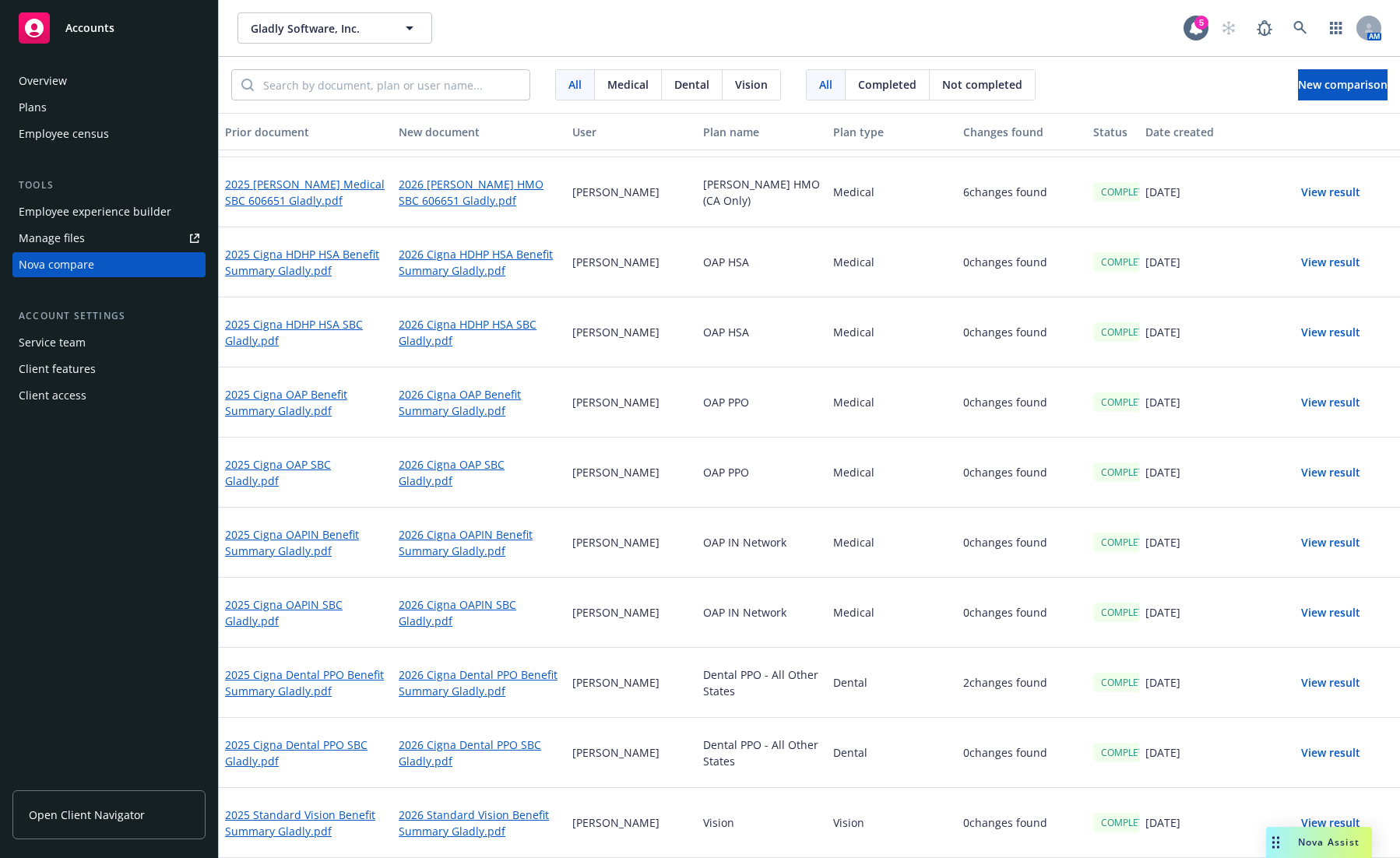
click at [1255, 674] on button "View result" at bounding box center [1331, 823] width 109 height 31
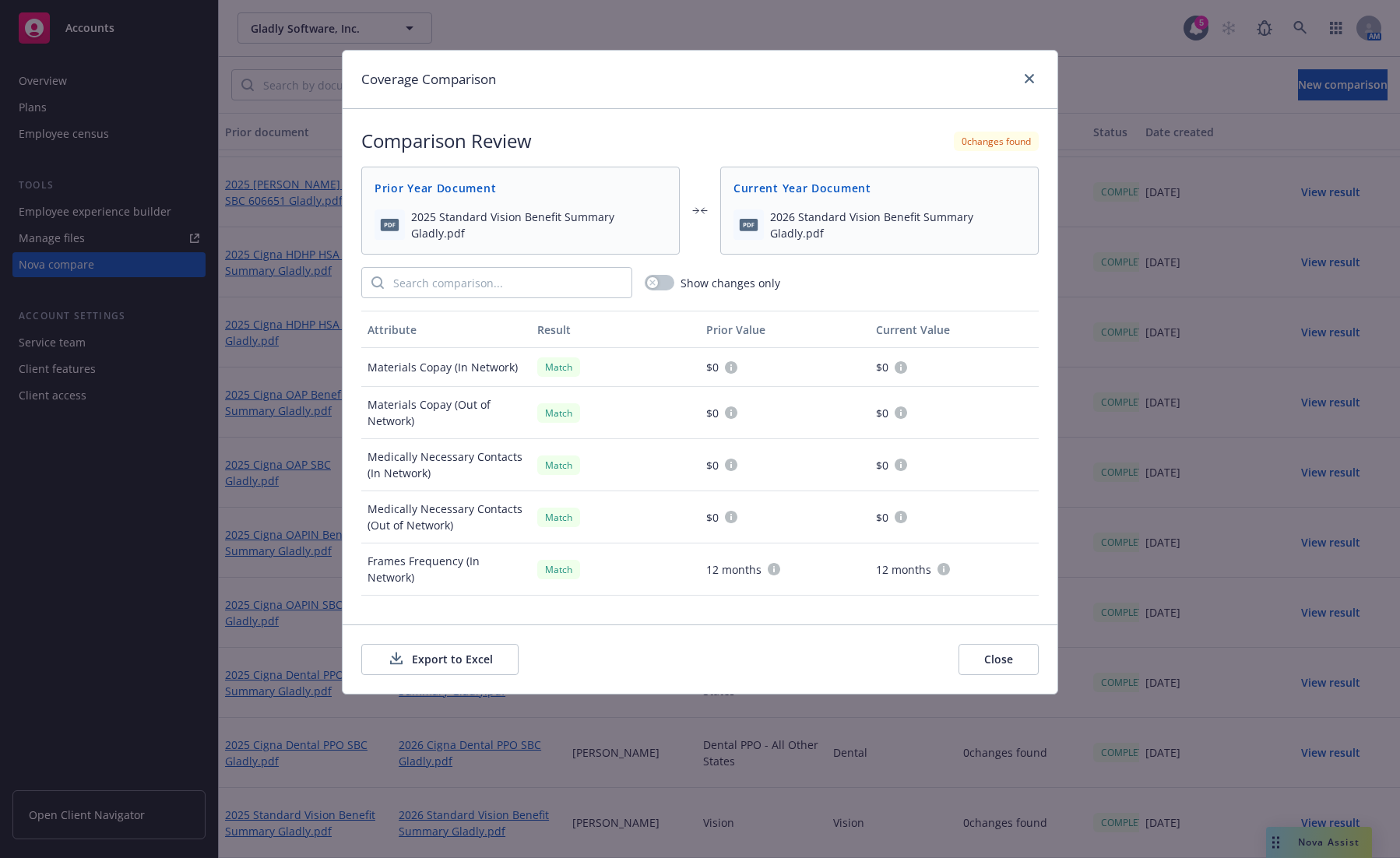
click at [431, 662] on button "Export to Excel" at bounding box center [440, 660] width 157 height 31
click at [1022, 75] on link "close" at bounding box center [1029, 79] width 19 height 19
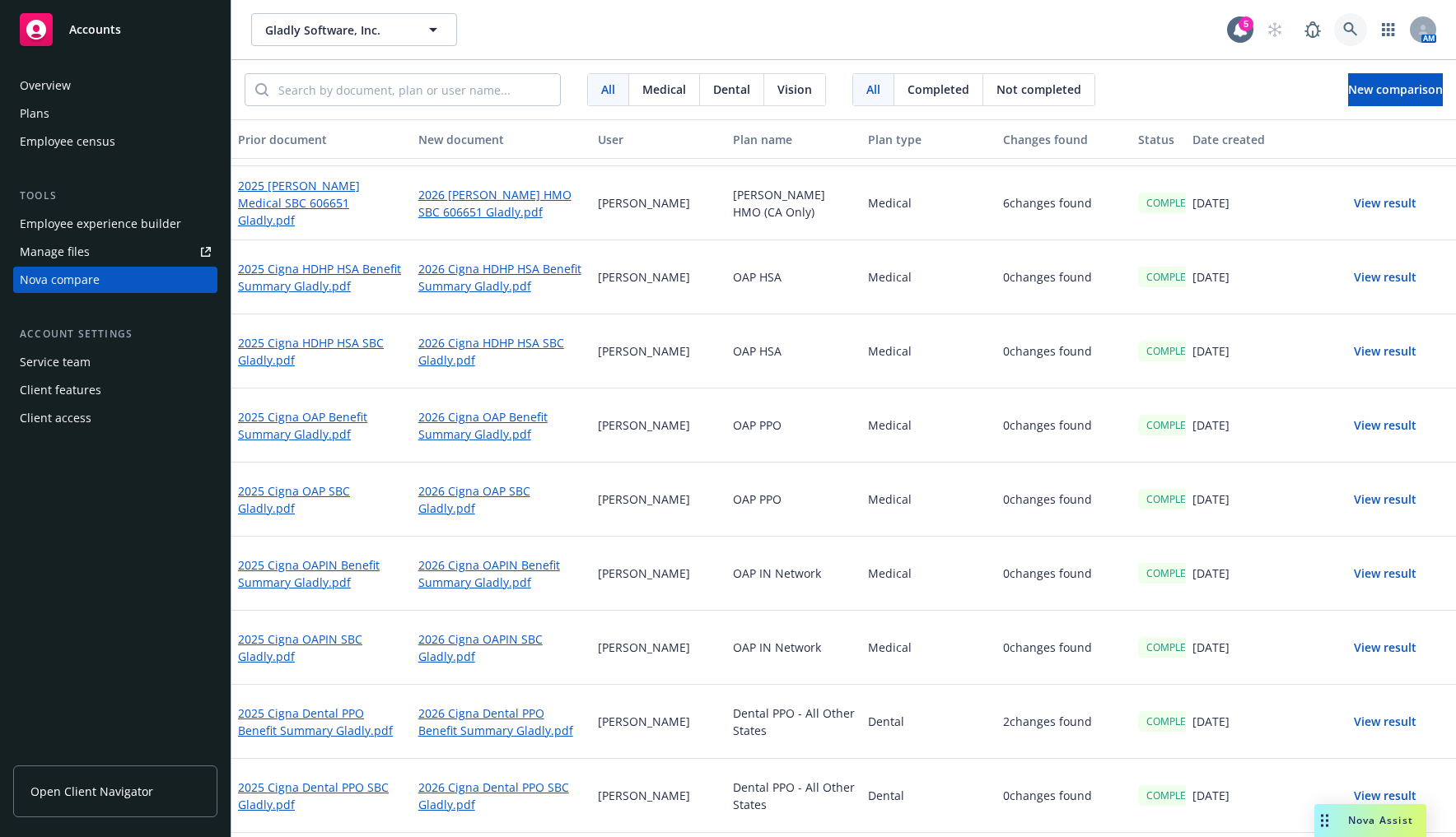
click at [1327, 34] on icon at bounding box center [1350, 29] width 15 height 15
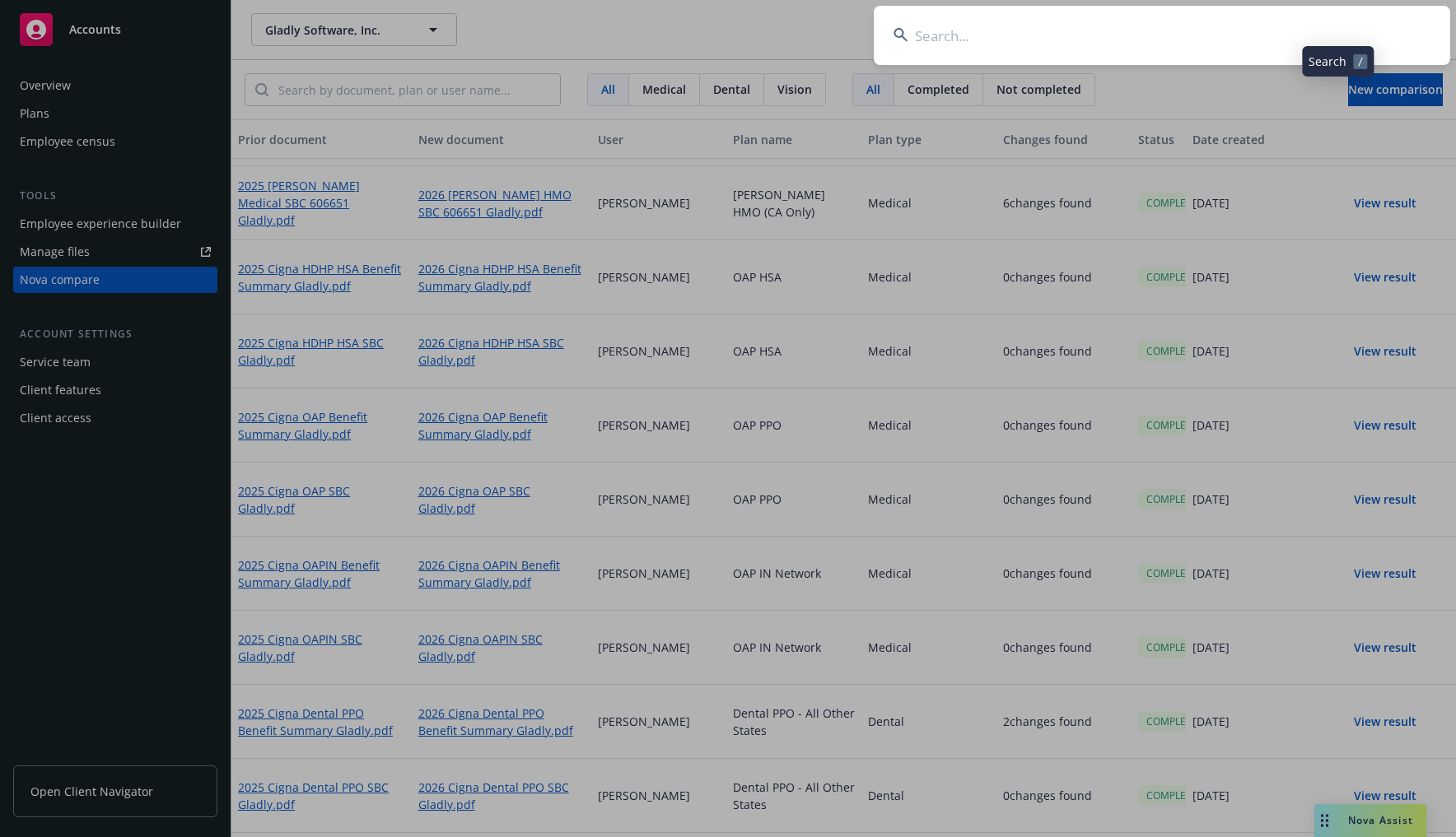
click at [971, 39] on input at bounding box center [1162, 36] width 577 height 59
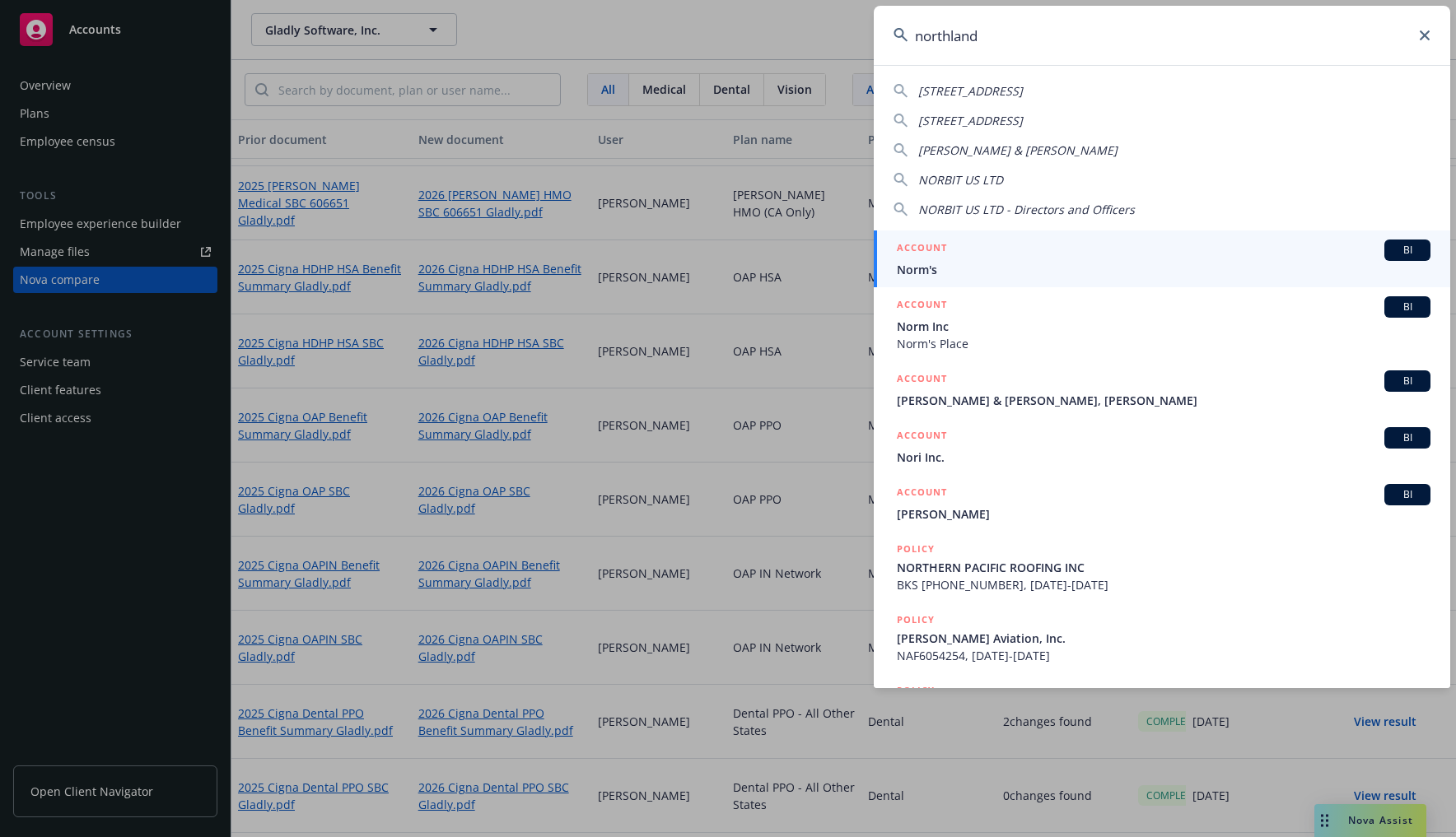
type input "northland"
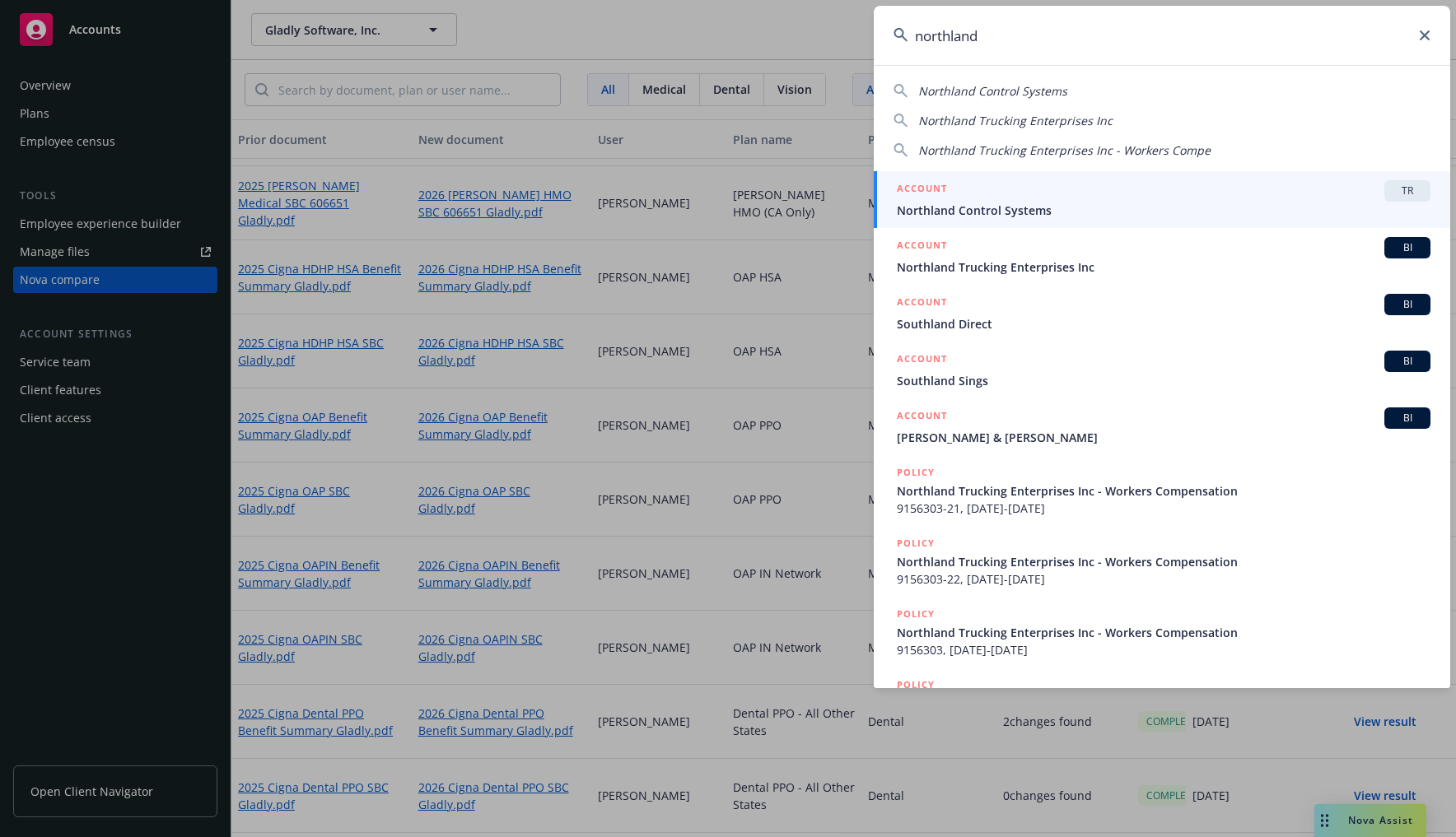
click at [1175, 190] on div "ACCOUNT TR" at bounding box center [1163, 190] width 534 height 21
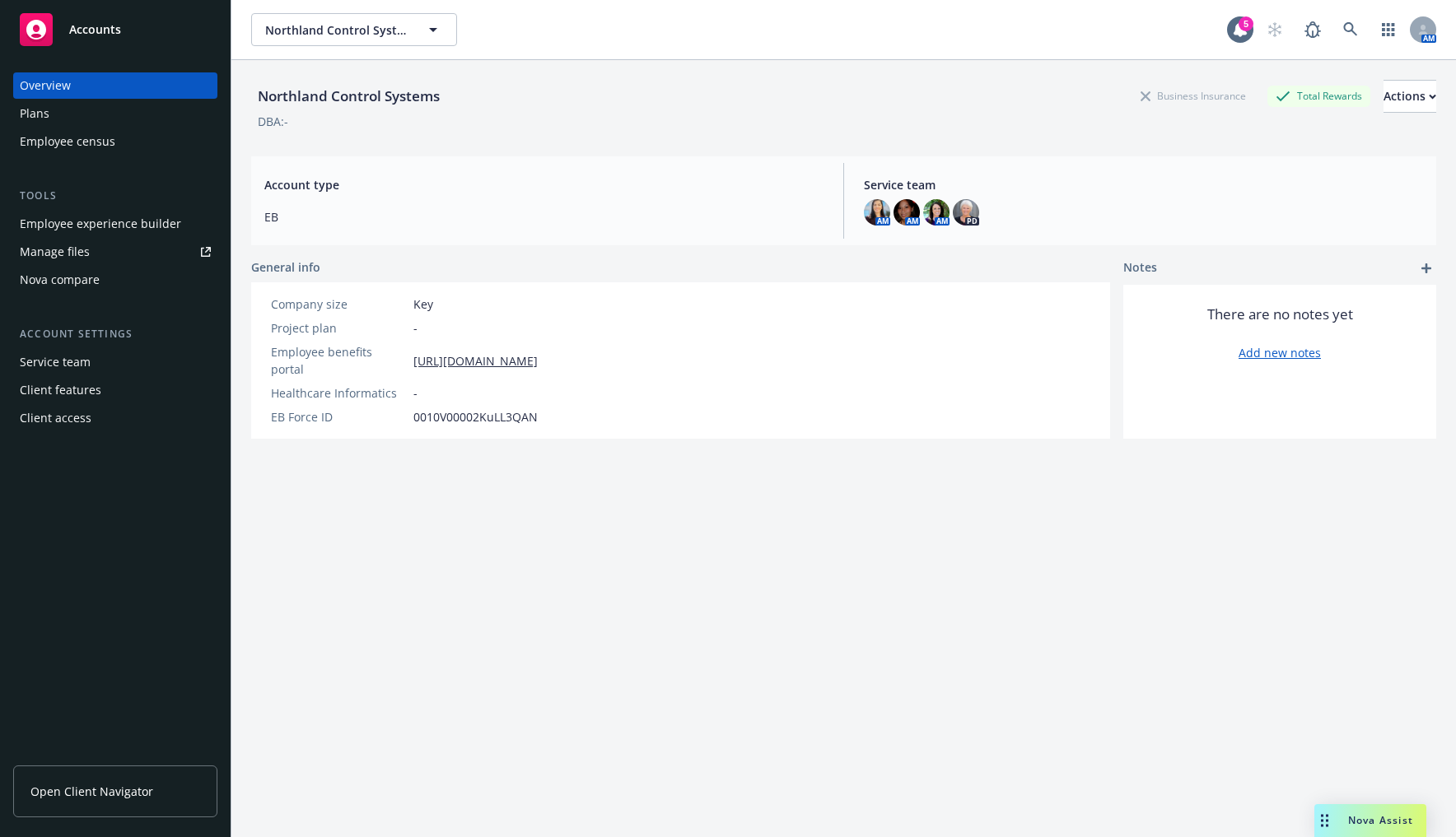
click at [88, 281] on div "Nova compare" at bounding box center [59, 280] width 80 height 26
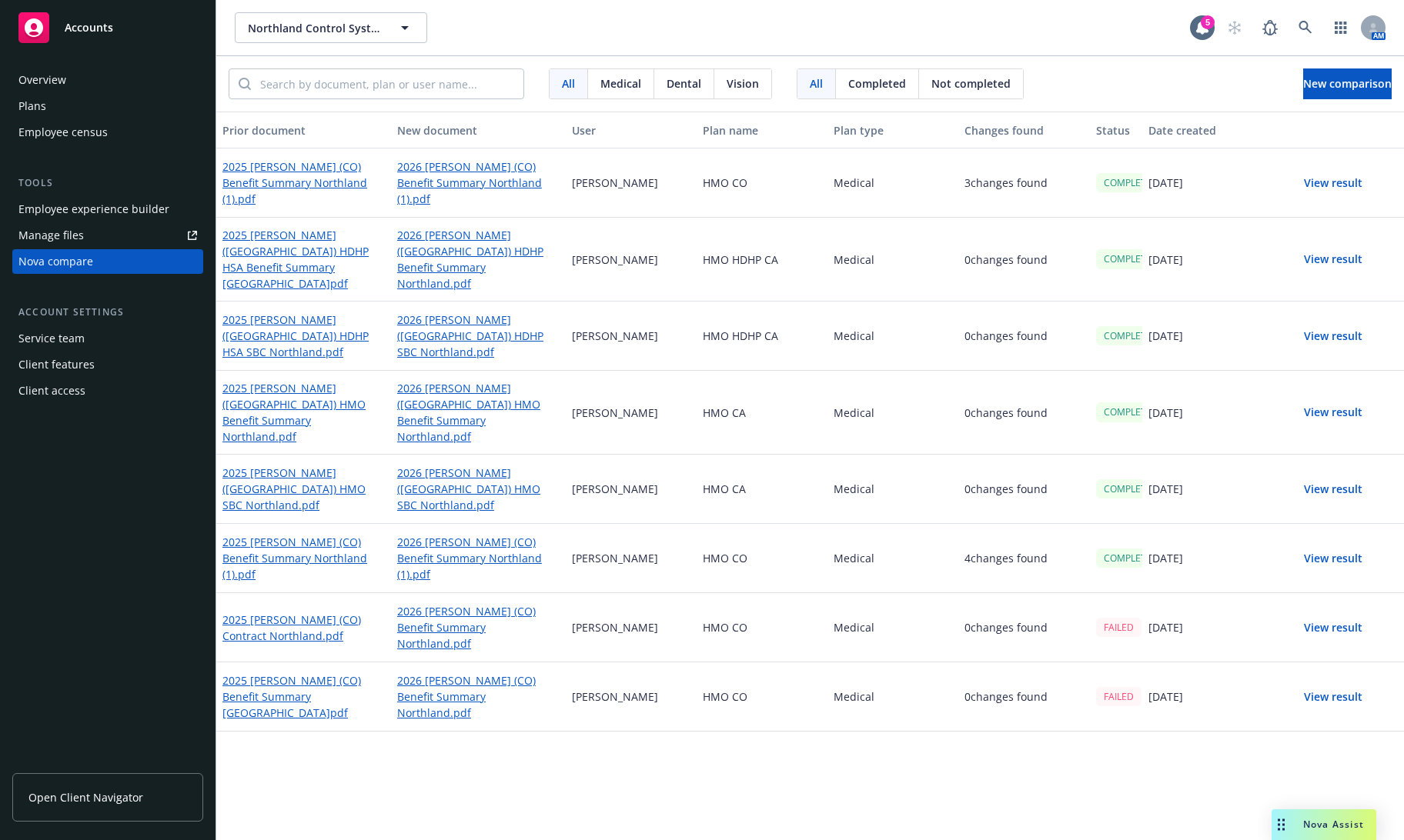
click at [1240, 181] on button "View result" at bounding box center [1333, 183] width 108 height 31
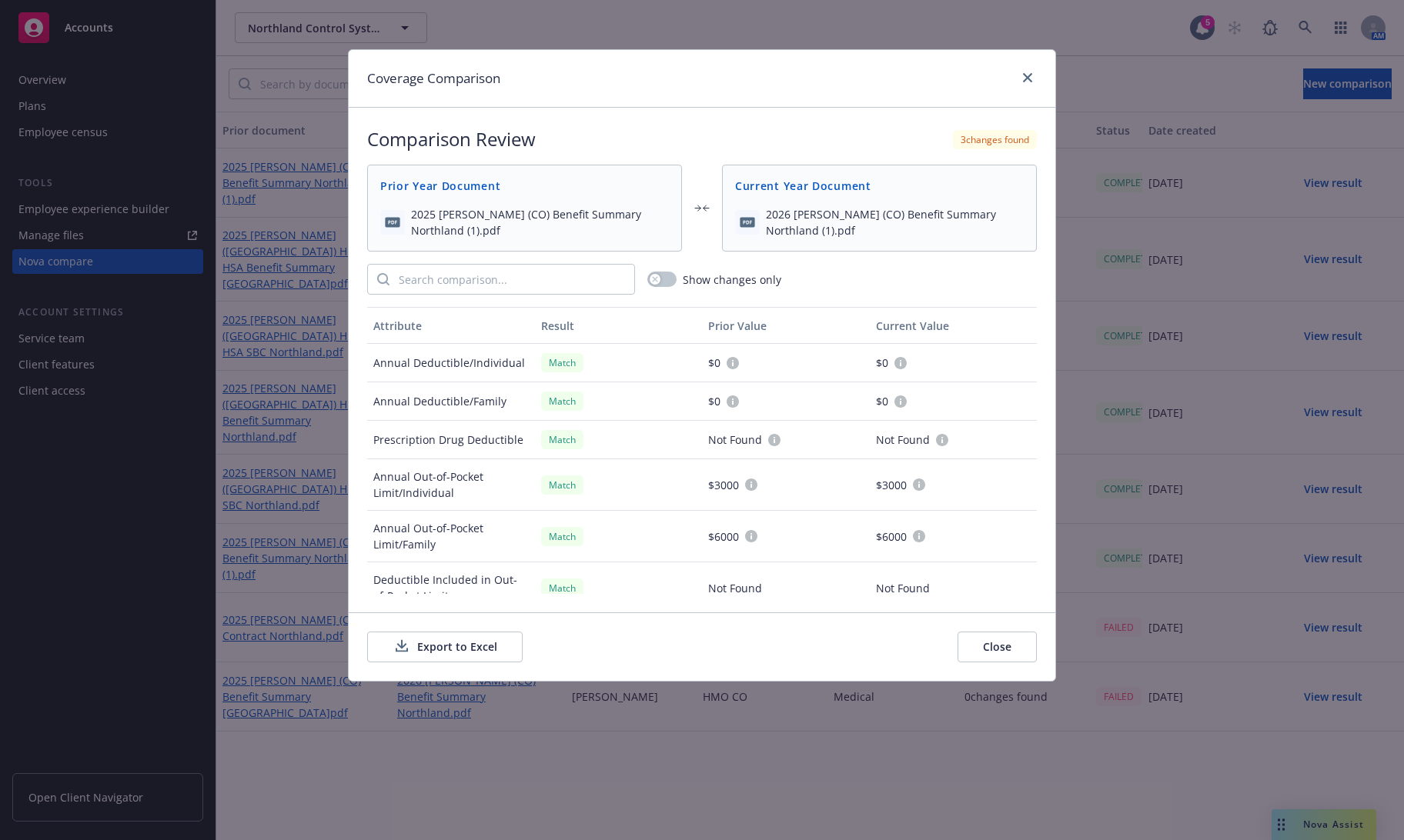
click at [487, 646] on button "Export to Excel" at bounding box center [444, 647] width 155 height 31
click at [1027, 80] on icon "close" at bounding box center [1027, 78] width 9 height 9
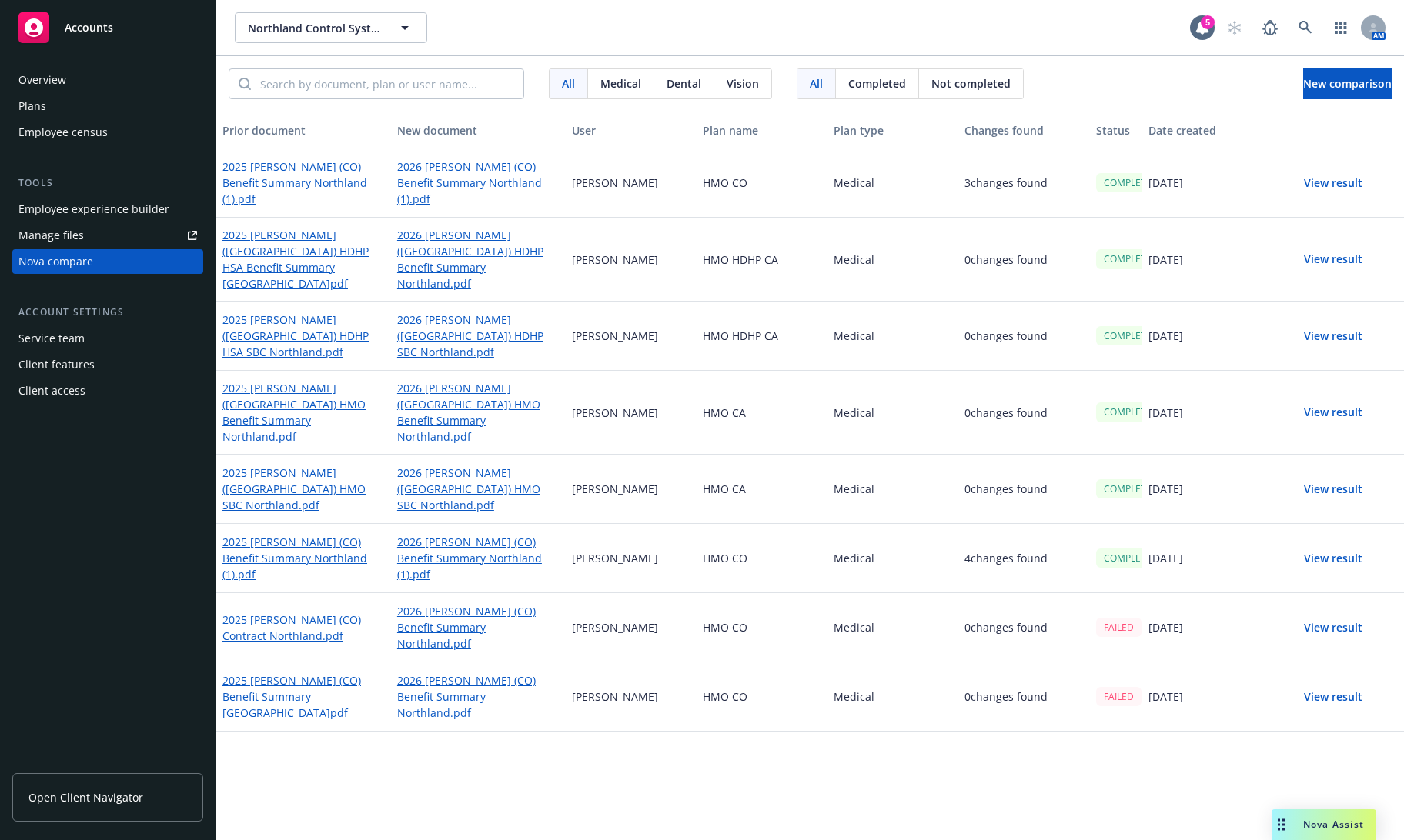
click at [1240, 251] on button "View result" at bounding box center [1333, 260] width 108 height 31
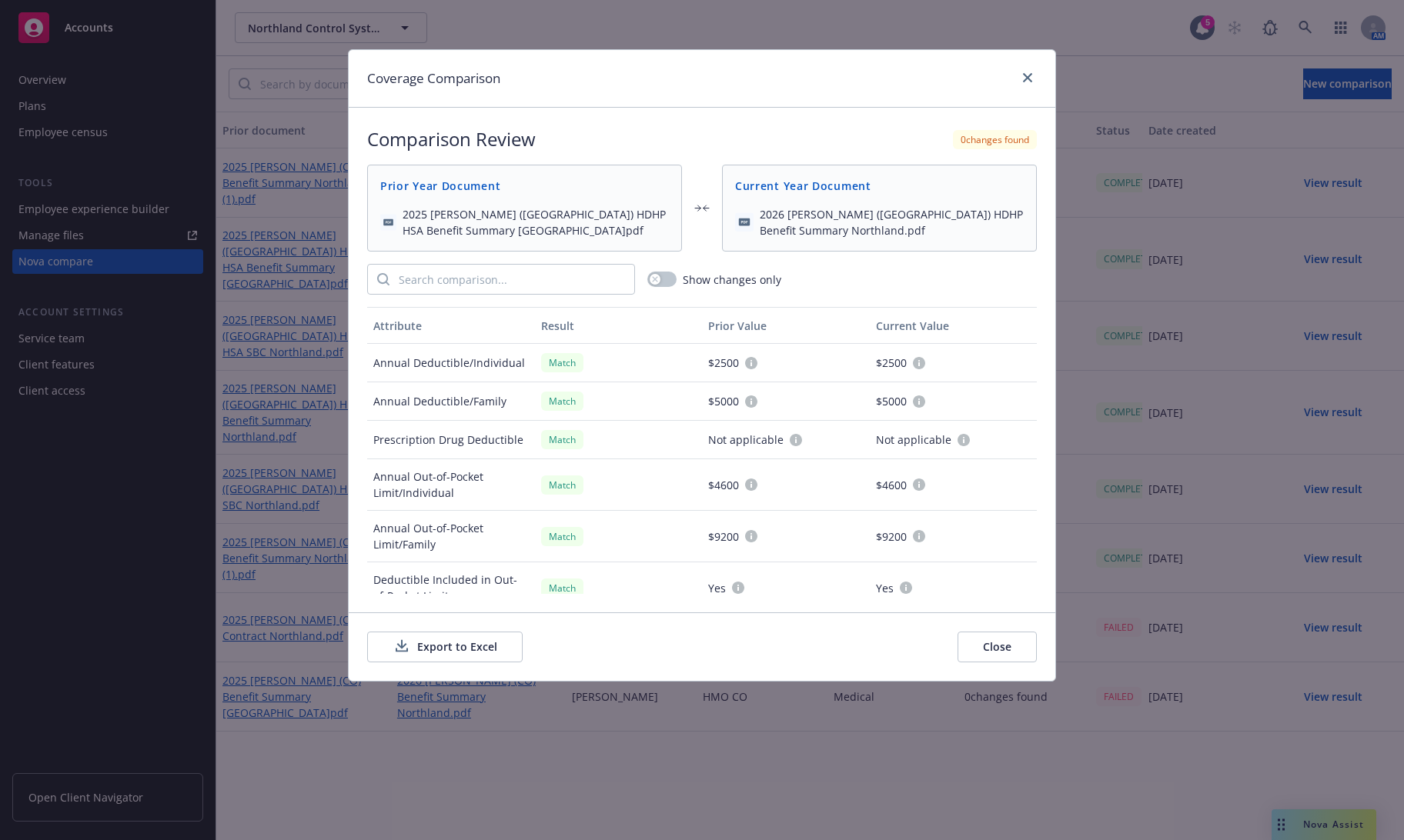
click at [435, 640] on button "Export to Excel" at bounding box center [444, 647] width 155 height 31
click at [1023, 84] on link "close" at bounding box center [1027, 78] width 19 height 19
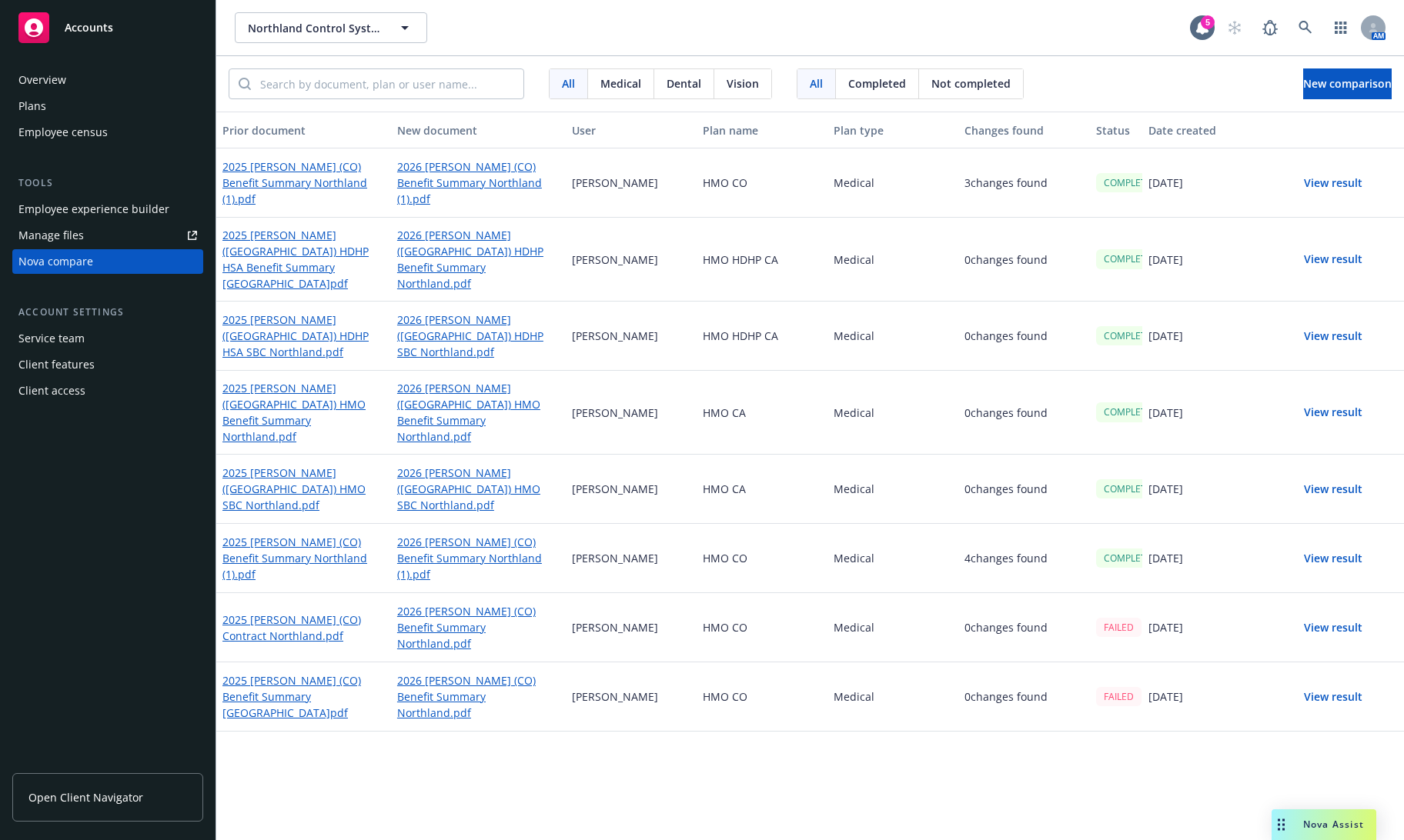
click at [1240, 321] on button "View result" at bounding box center [1333, 336] width 108 height 31
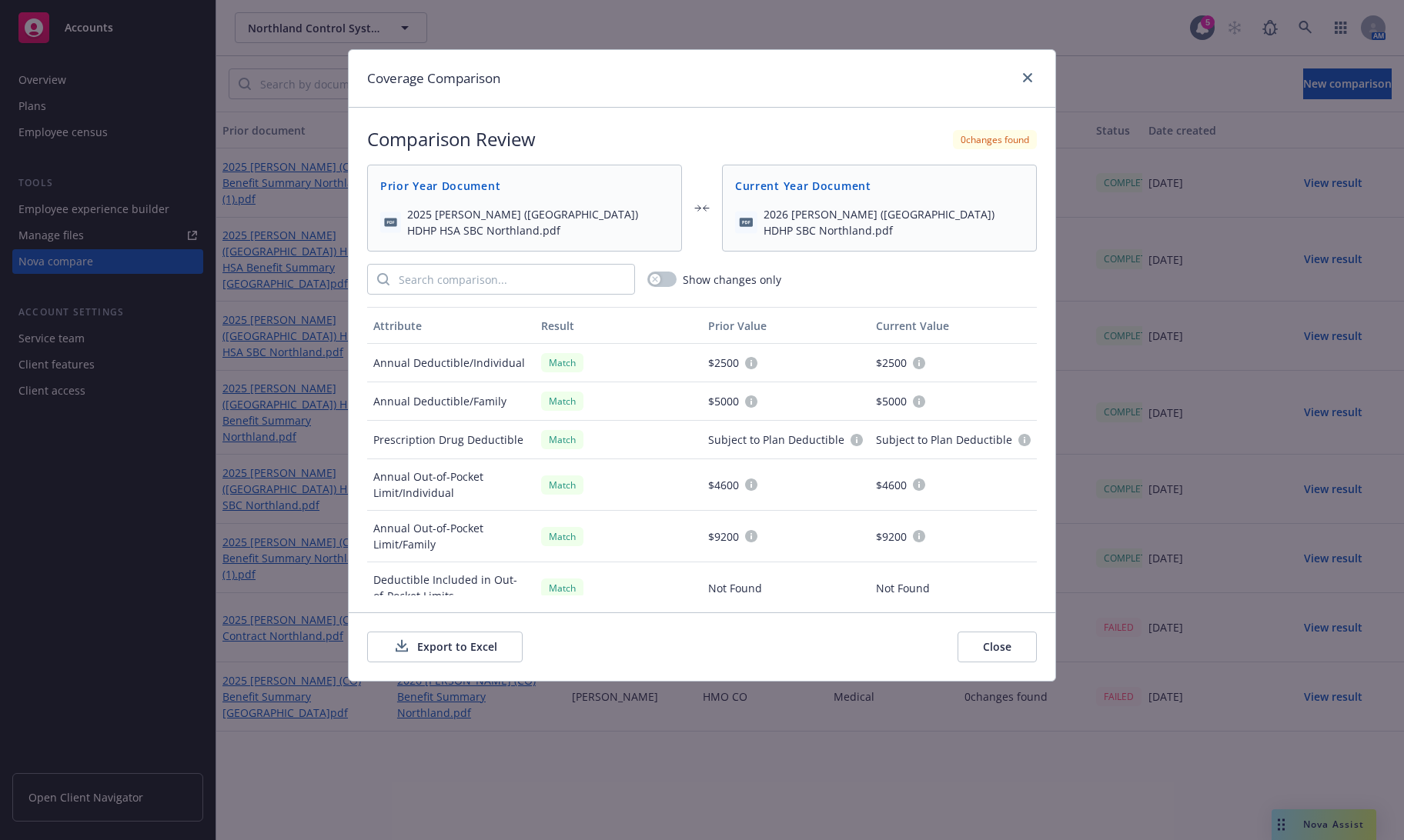
click at [434, 651] on button "Export to Excel" at bounding box center [444, 647] width 155 height 31
click at [1027, 75] on icon "close" at bounding box center [1027, 78] width 9 height 9
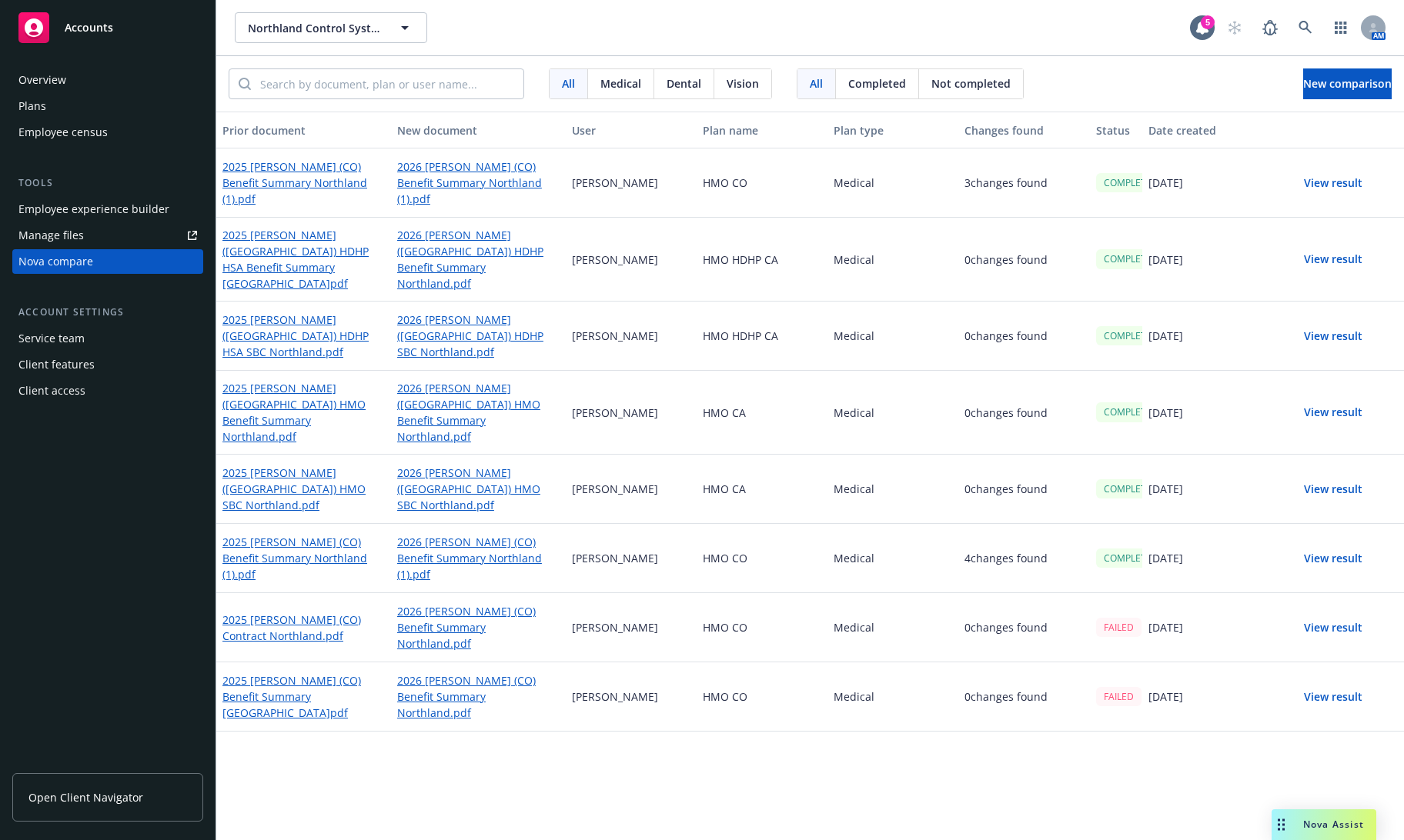
click at [1240, 397] on button "View result" at bounding box center [1333, 412] width 108 height 31
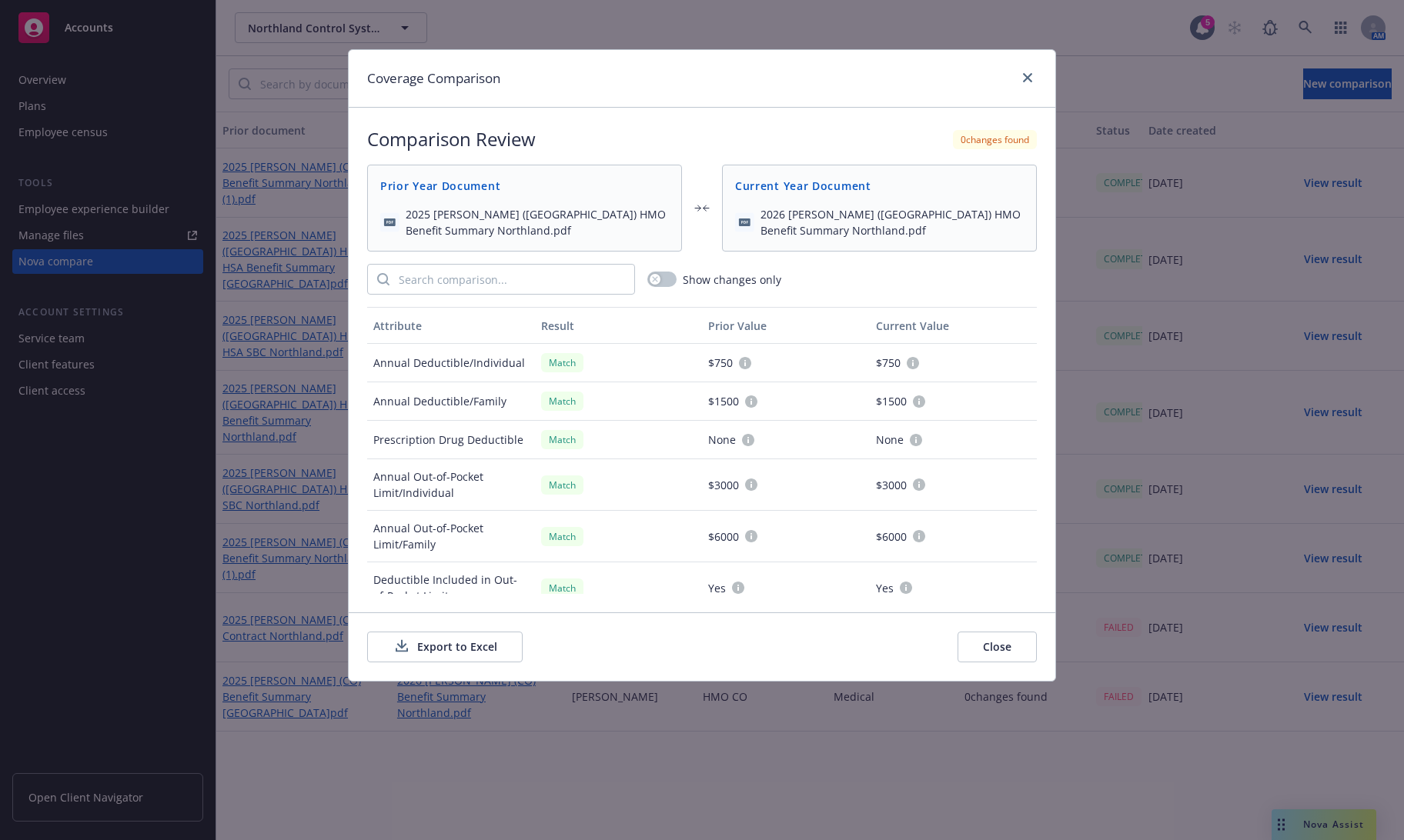
click at [442, 651] on button "Export to Excel" at bounding box center [444, 647] width 155 height 31
click at [1027, 78] on icon "close" at bounding box center [1027, 78] width 9 height 9
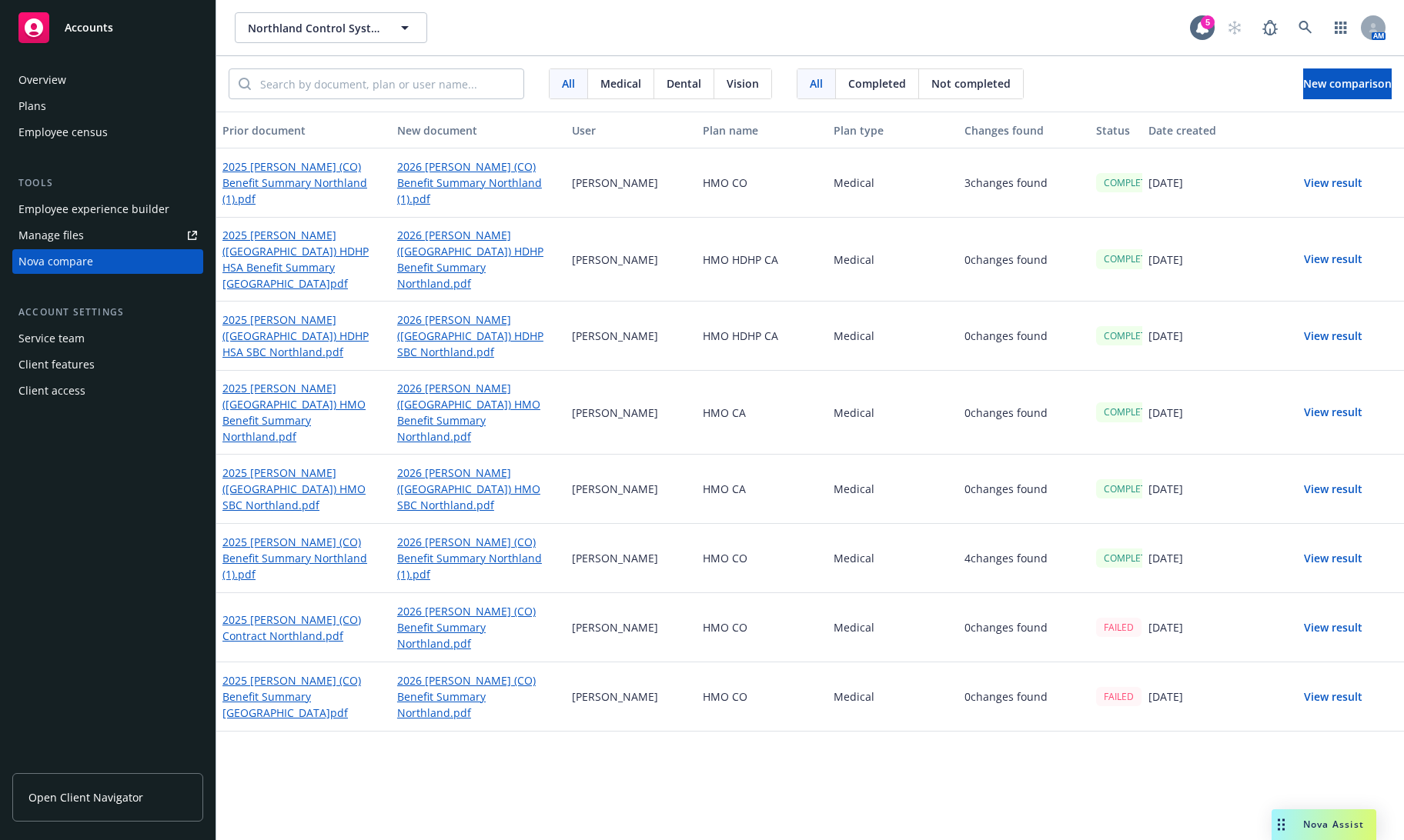
click at [1240, 473] on button "View result" at bounding box center [1333, 489] width 108 height 31
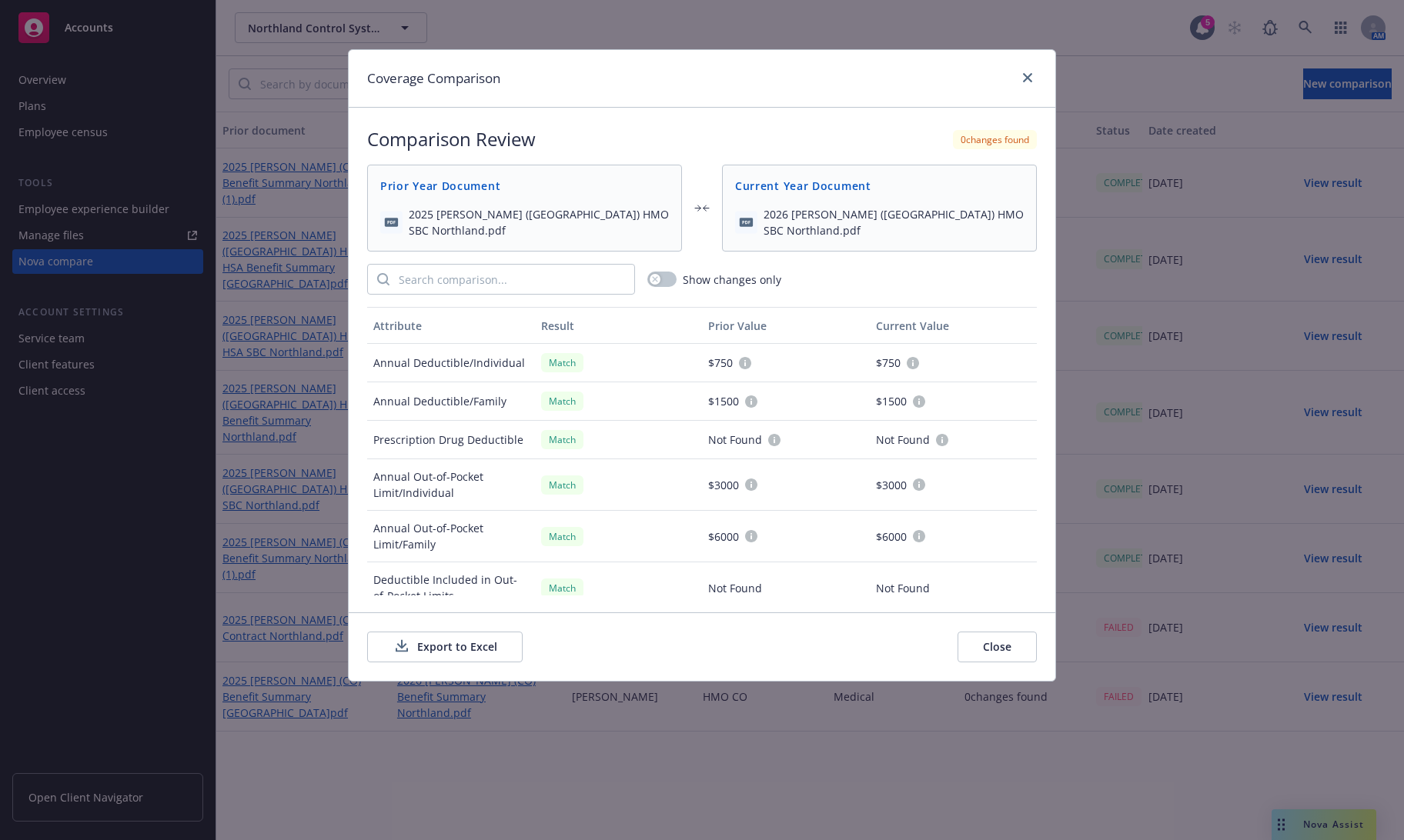
click at [464, 646] on button "Export to Excel" at bounding box center [444, 647] width 155 height 31
click at [1020, 82] on link "close" at bounding box center [1027, 78] width 19 height 19
